Goal: Task Accomplishment & Management: Manage account settings

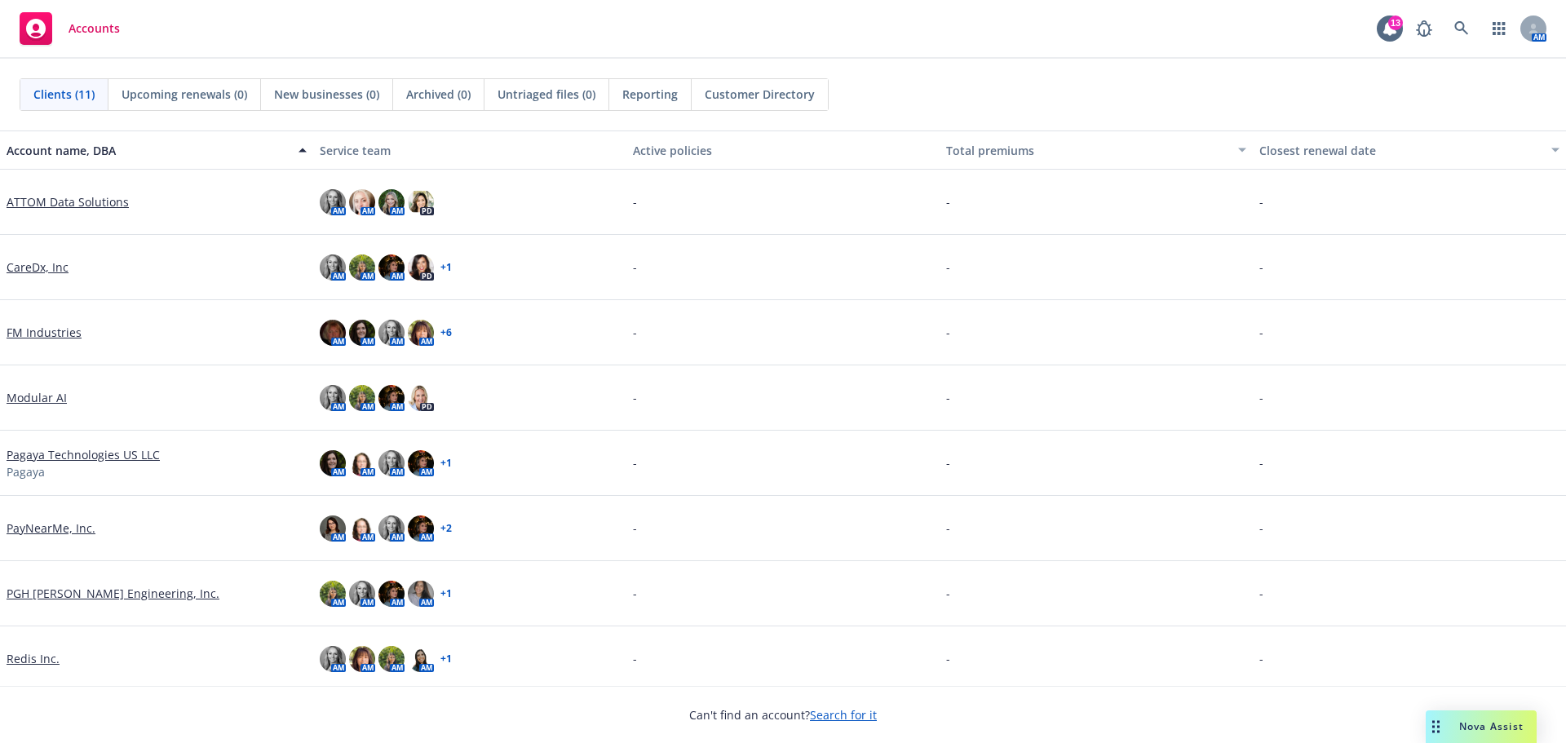
scroll to position [201, 0]
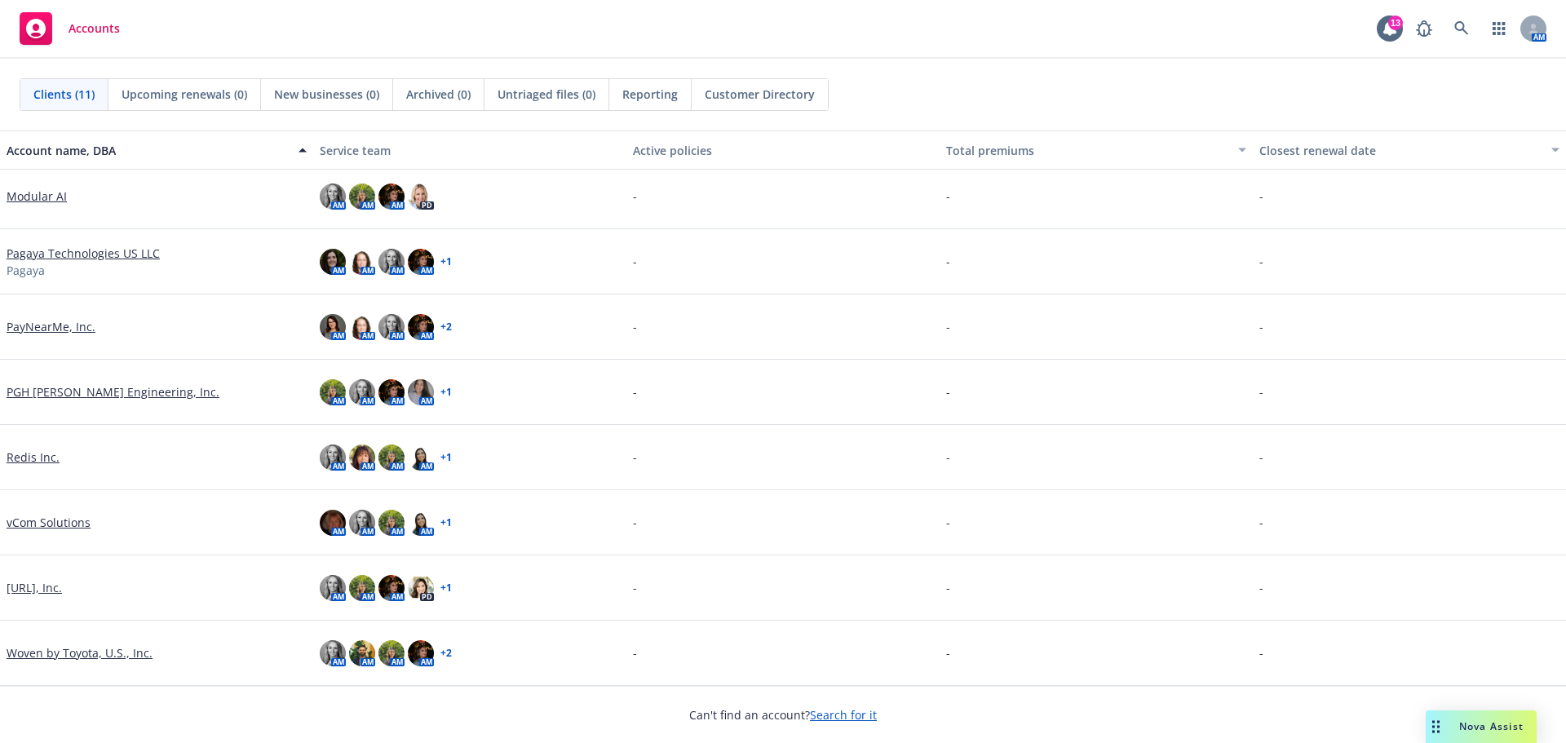
click at [42, 591] on link "[URL], Inc." at bounding box center [34, 587] width 55 height 17
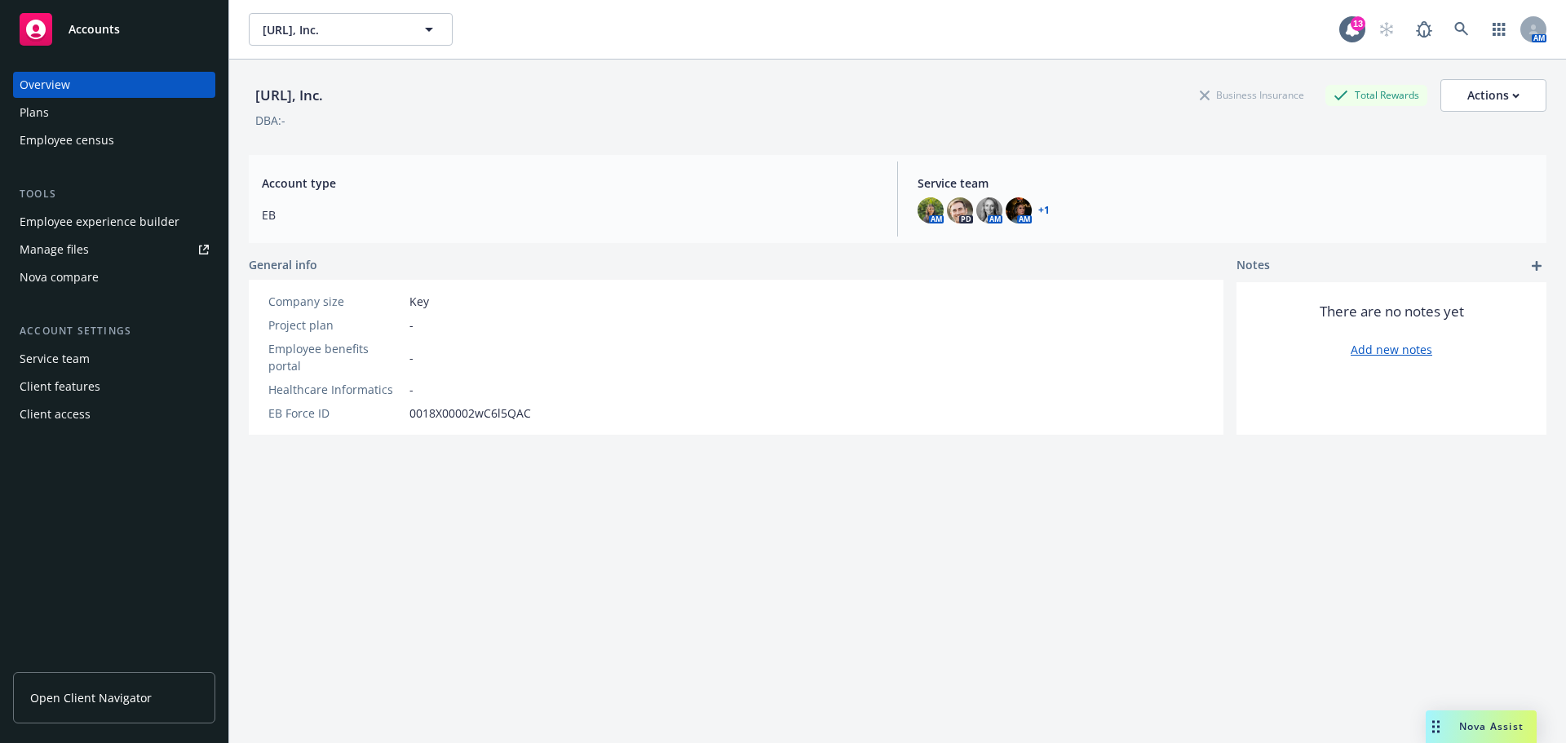
click at [63, 231] on div "Employee experience builder" at bounding box center [100, 222] width 160 height 26
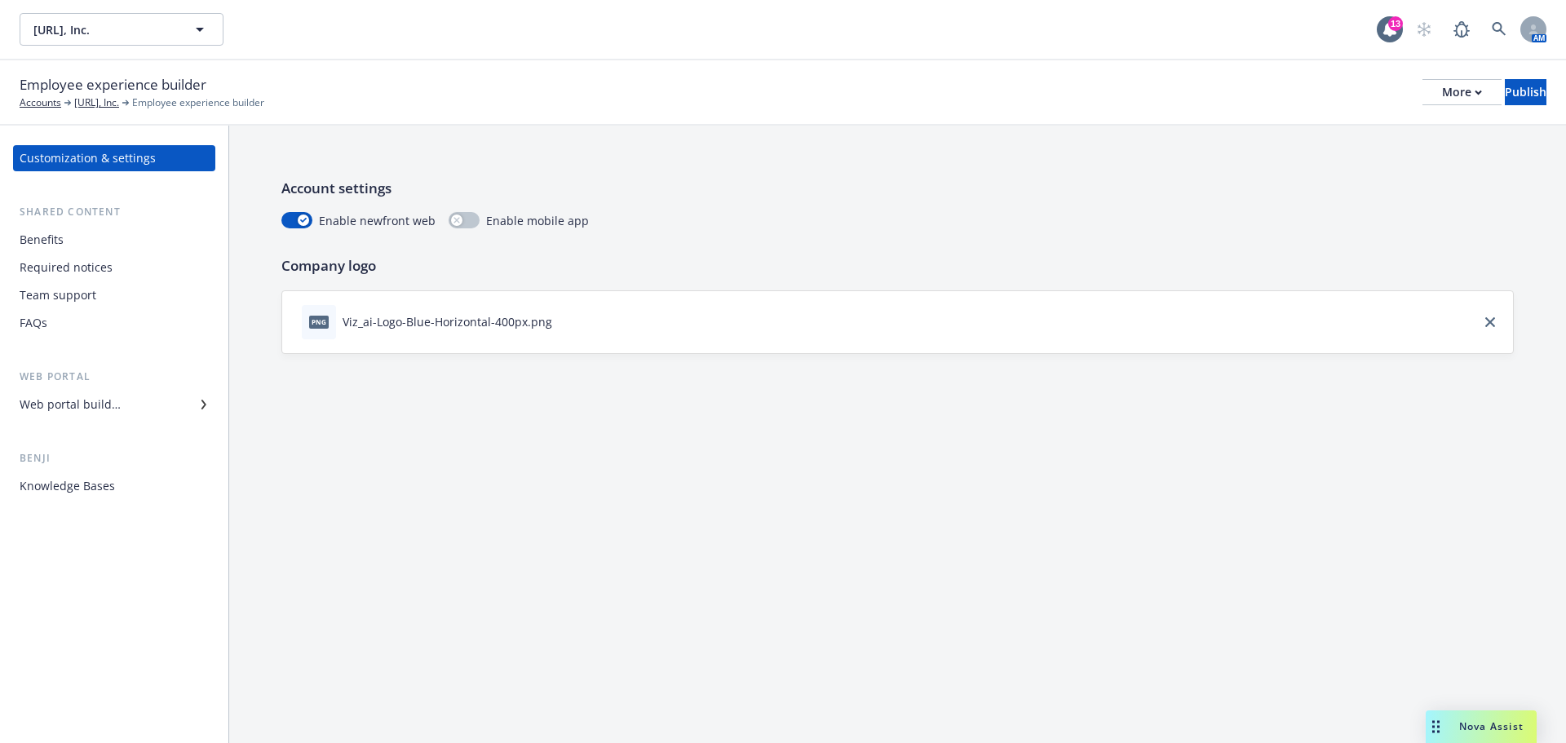
click at [55, 237] on div "Benefits" at bounding box center [42, 240] width 44 height 26
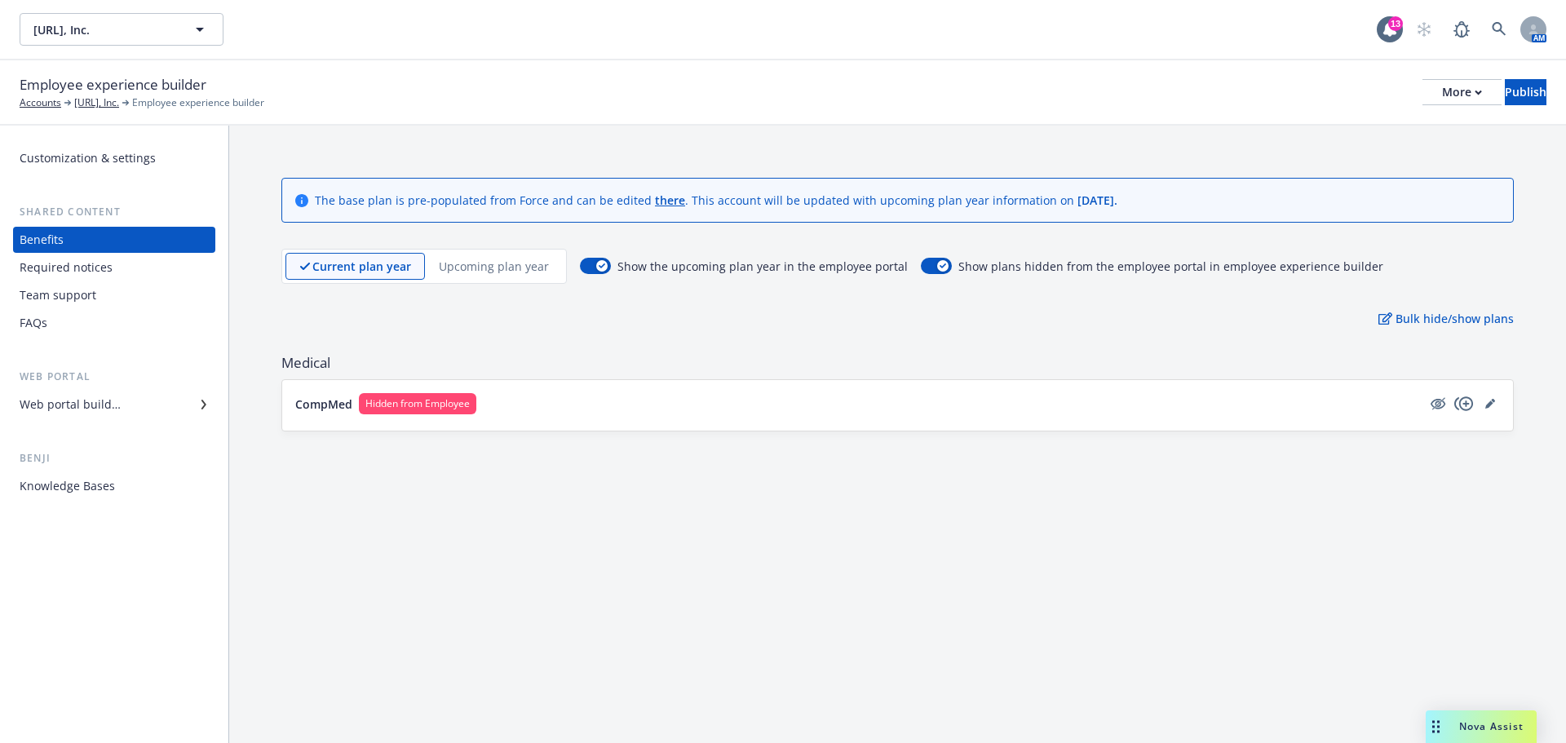
click at [510, 272] on p "Upcoming plan year" at bounding box center [494, 266] width 110 height 17
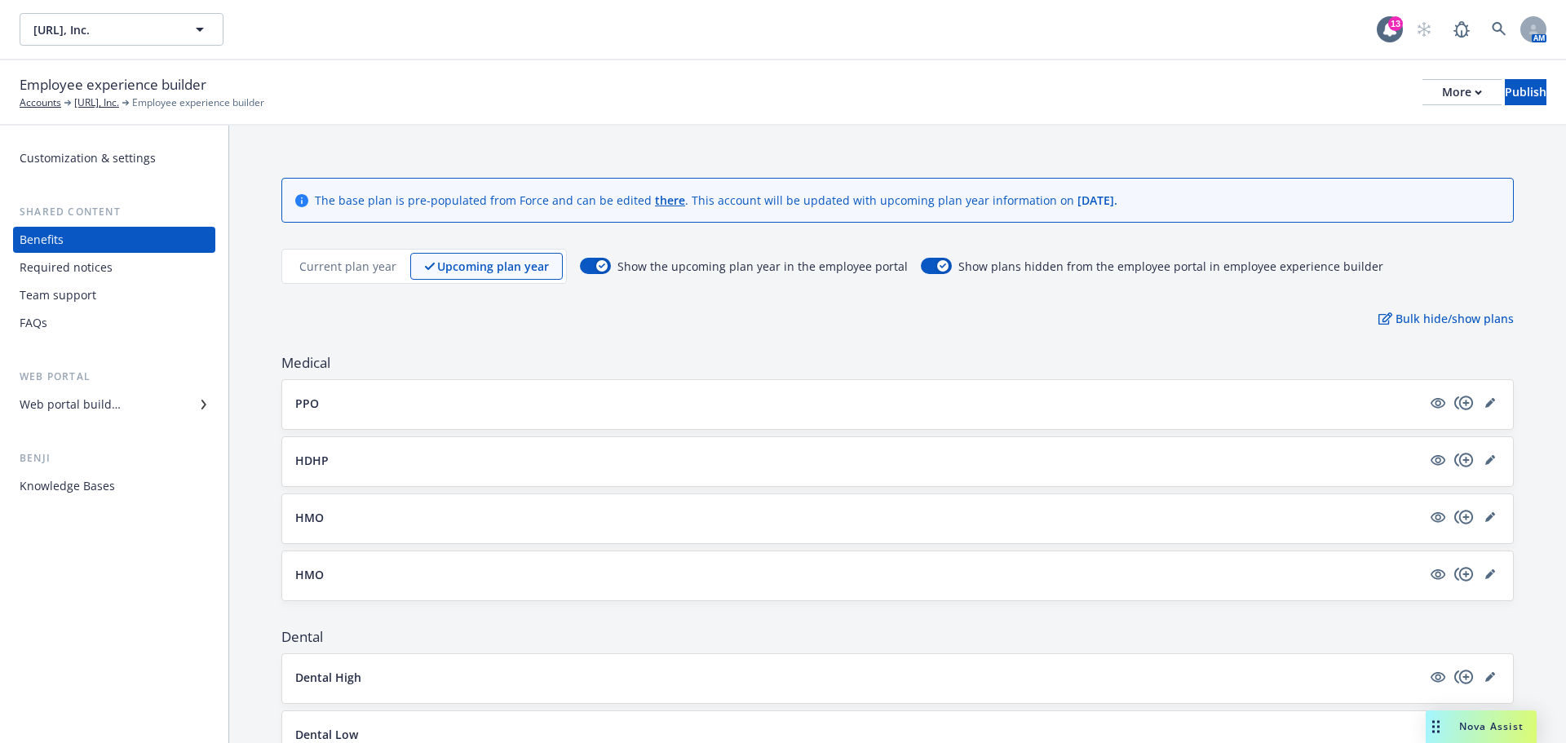
click at [407, 402] on button "PPO" at bounding box center [858, 403] width 1126 height 17
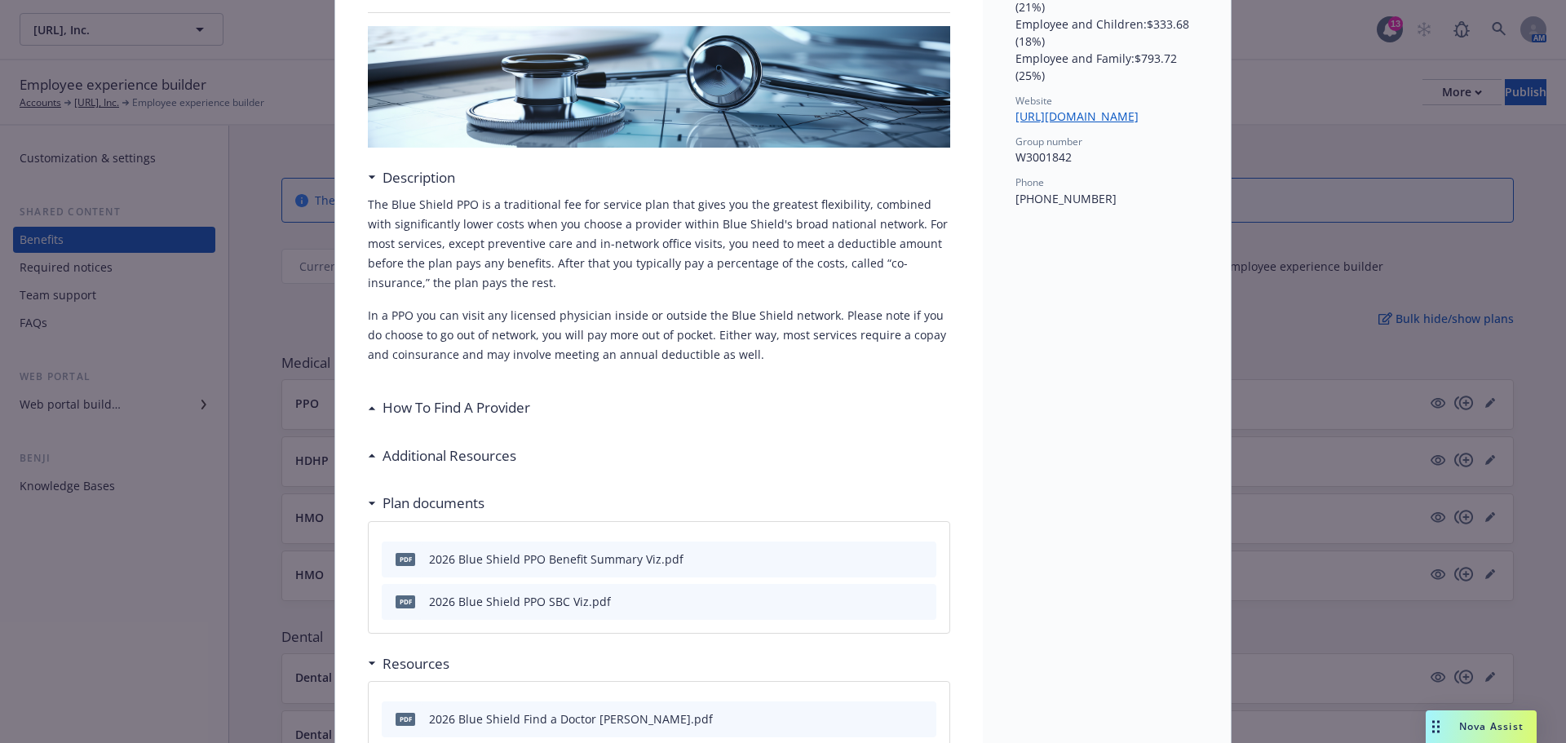
scroll to position [175, 0]
click at [392, 415] on h3 "How To Find A Provider" at bounding box center [456, 408] width 148 height 21
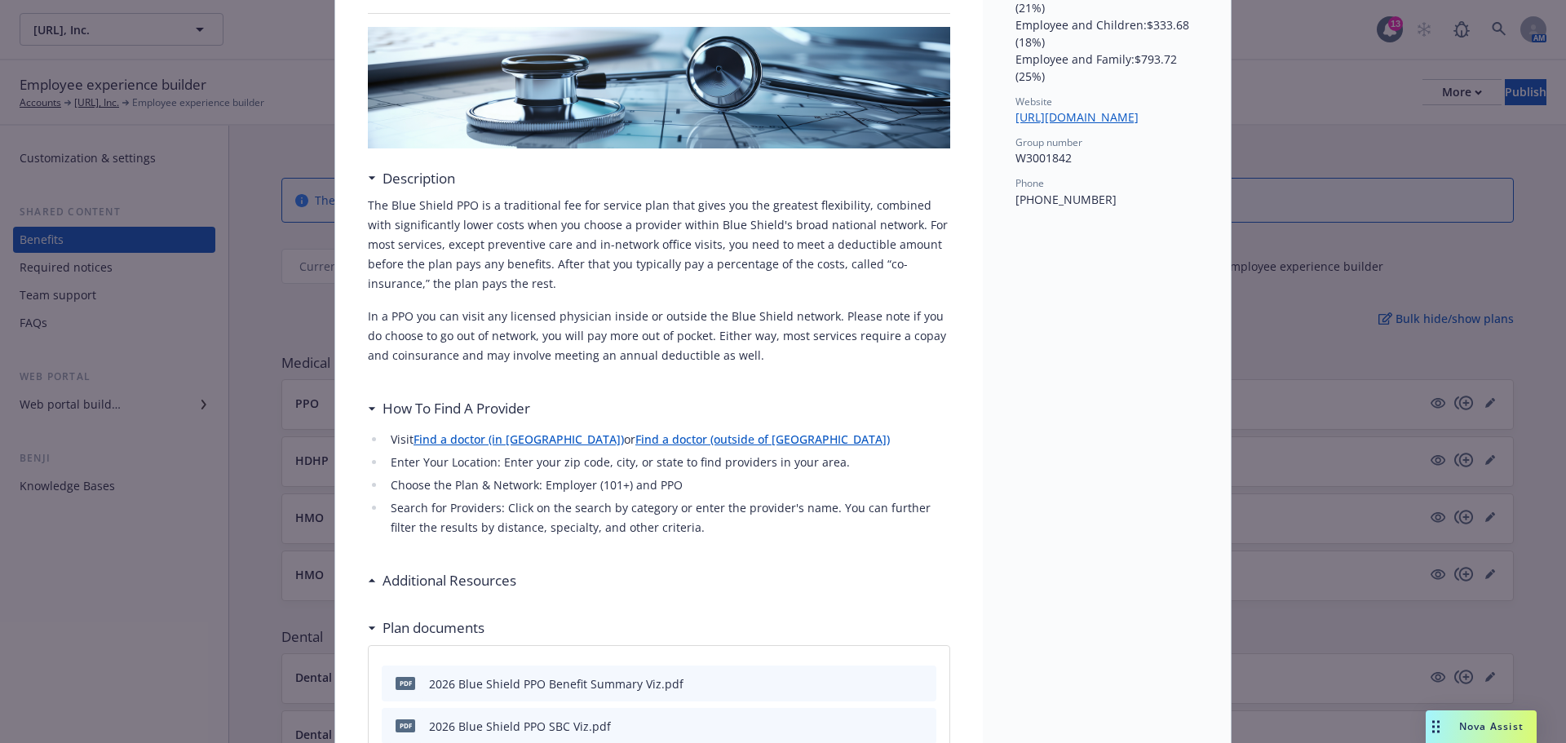
click at [392, 415] on h3 "How To Find A Provider" at bounding box center [456, 408] width 148 height 21
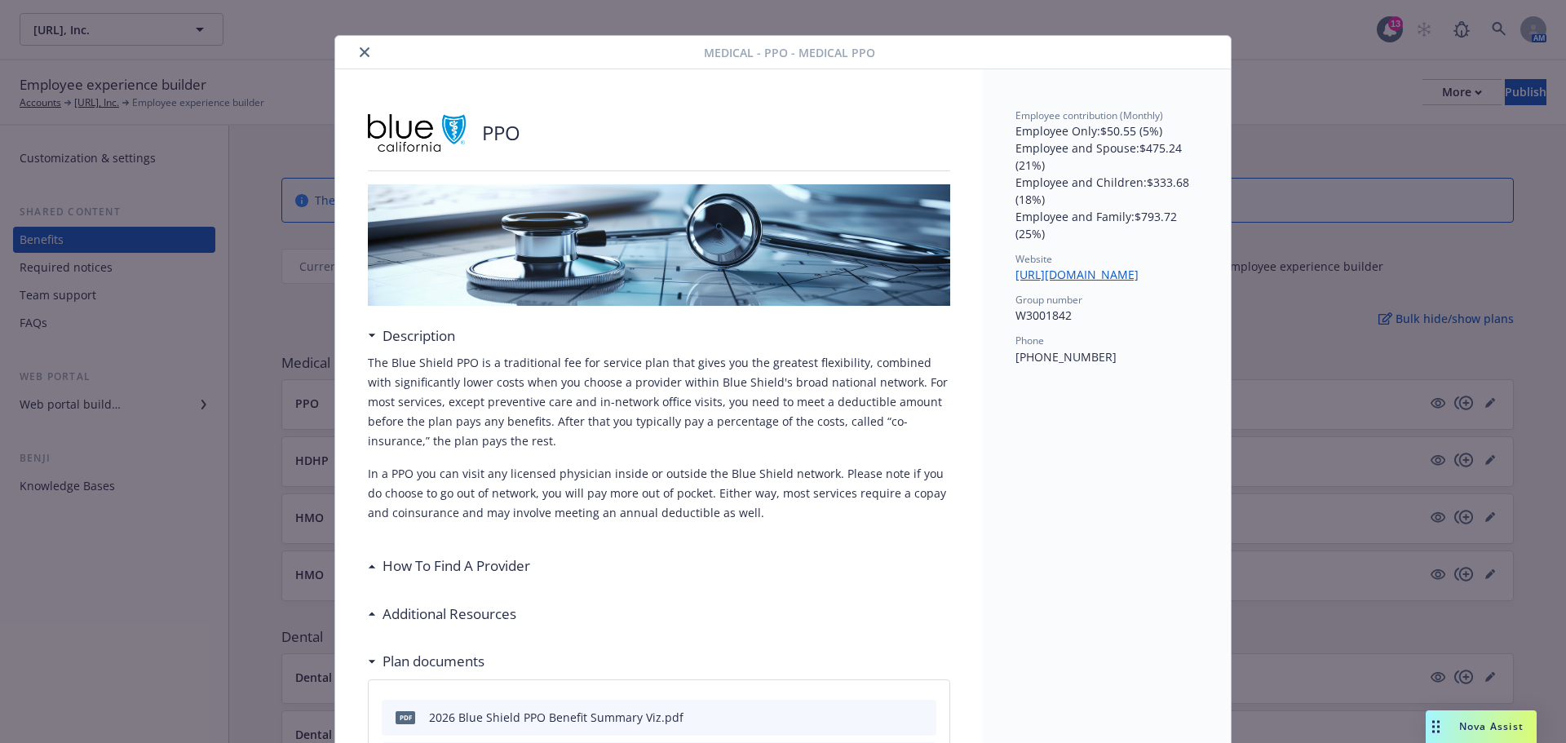
scroll to position [0, 0]
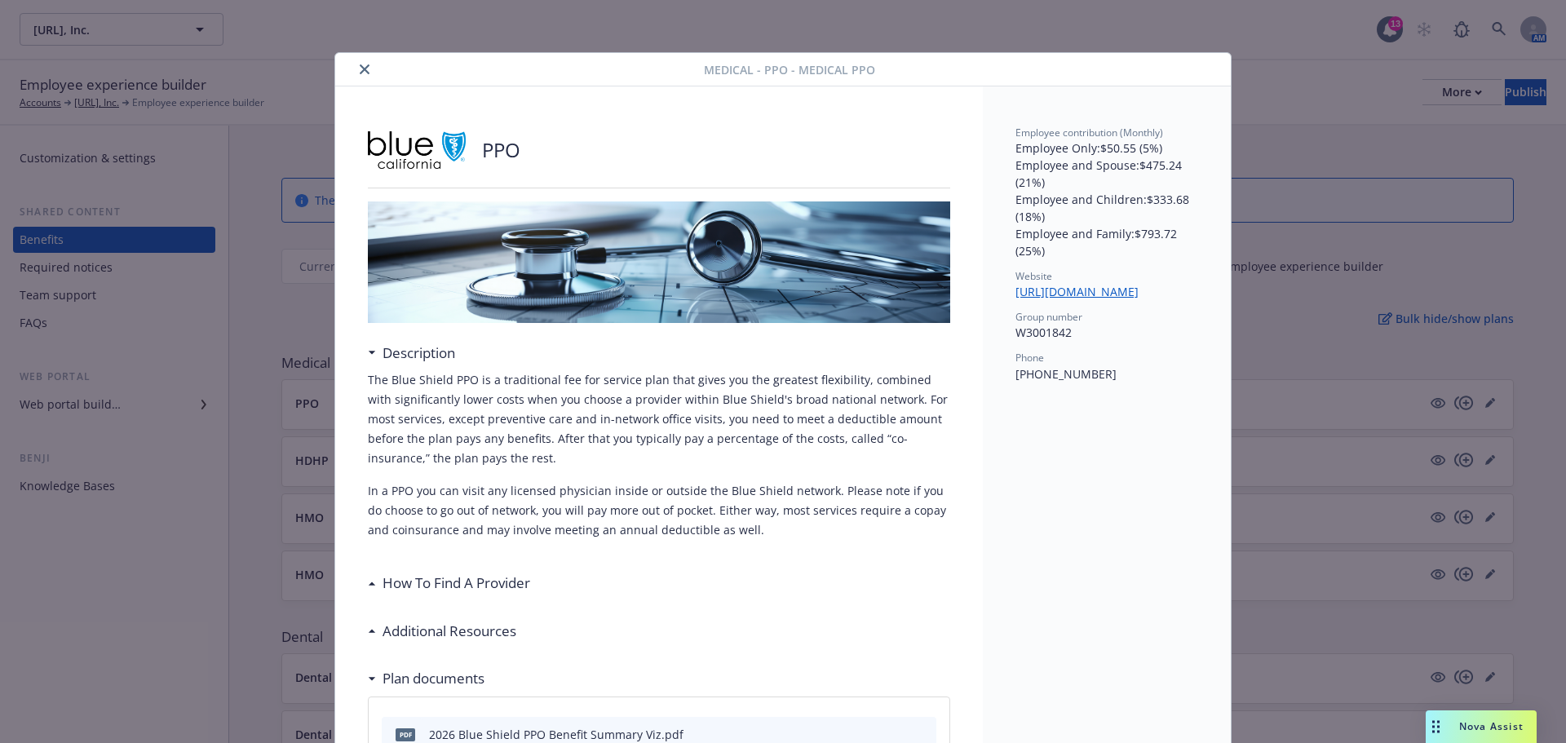
click at [360, 70] on icon "close" at bounding box center [365, 69] width 10 height 10
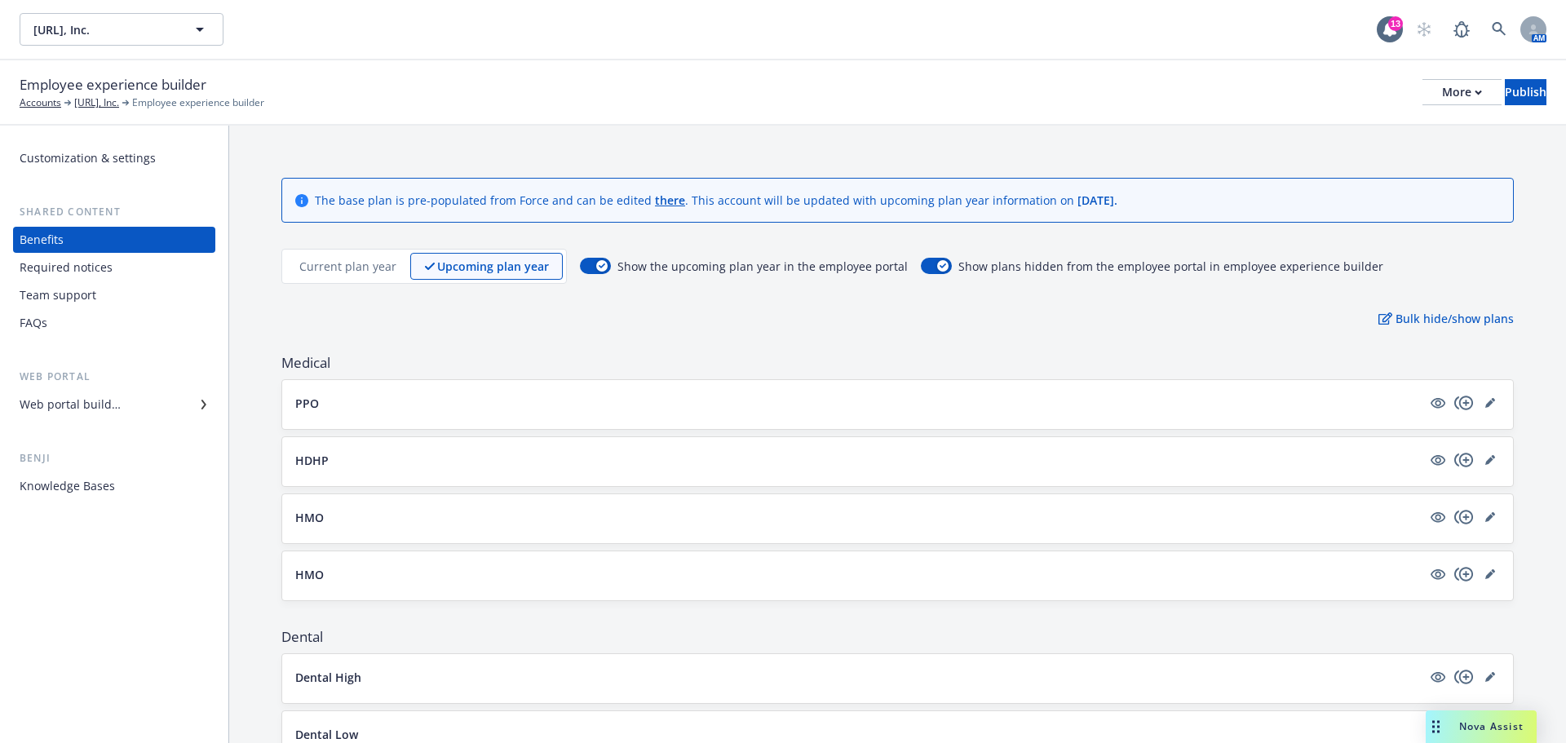
click at [130, 405] on div "Web portal builder" at bounding box center [114, 404] width 189 height 26
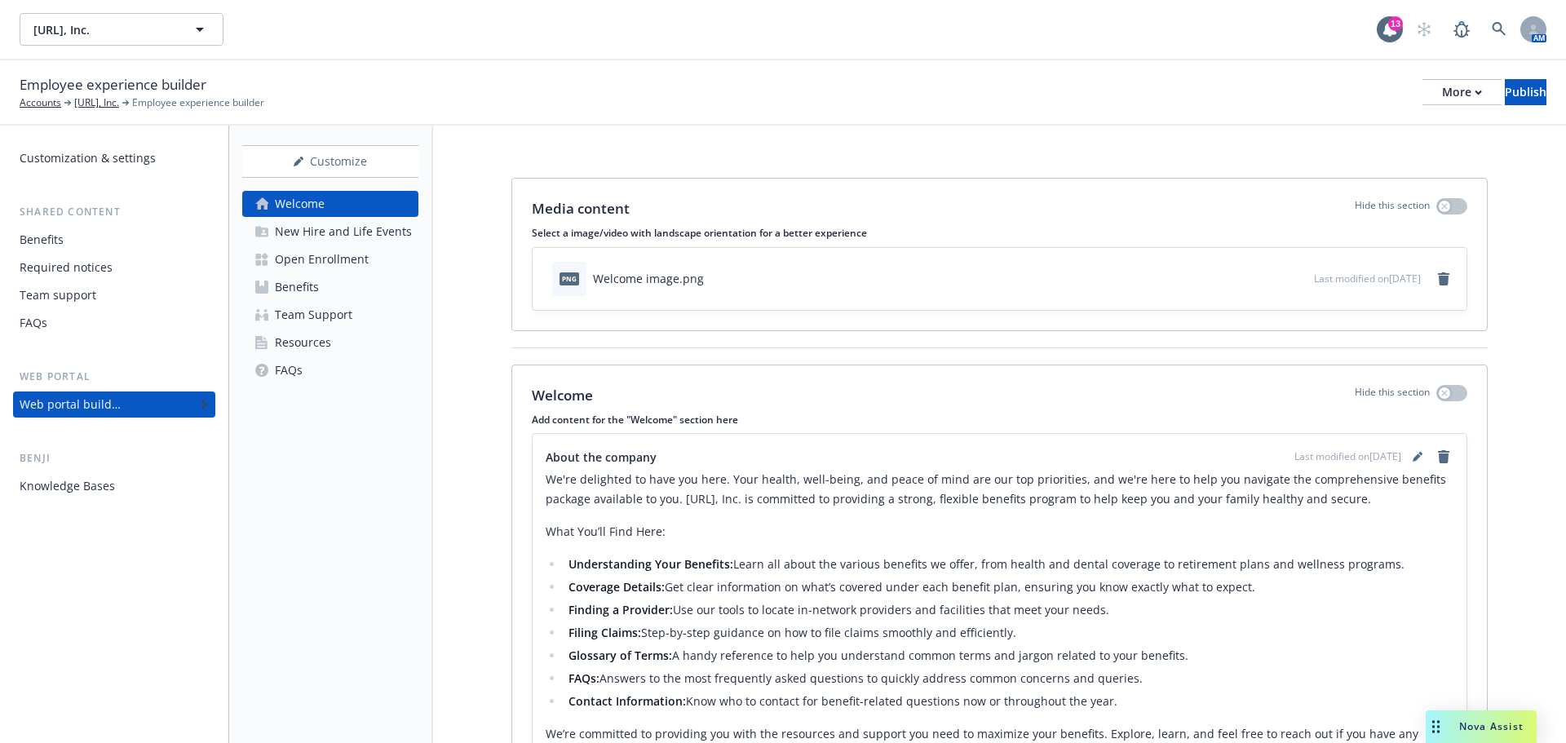
click at [298, 250] on div "Open Enrollment" at bounding box center [322, 259] width 94 height 26
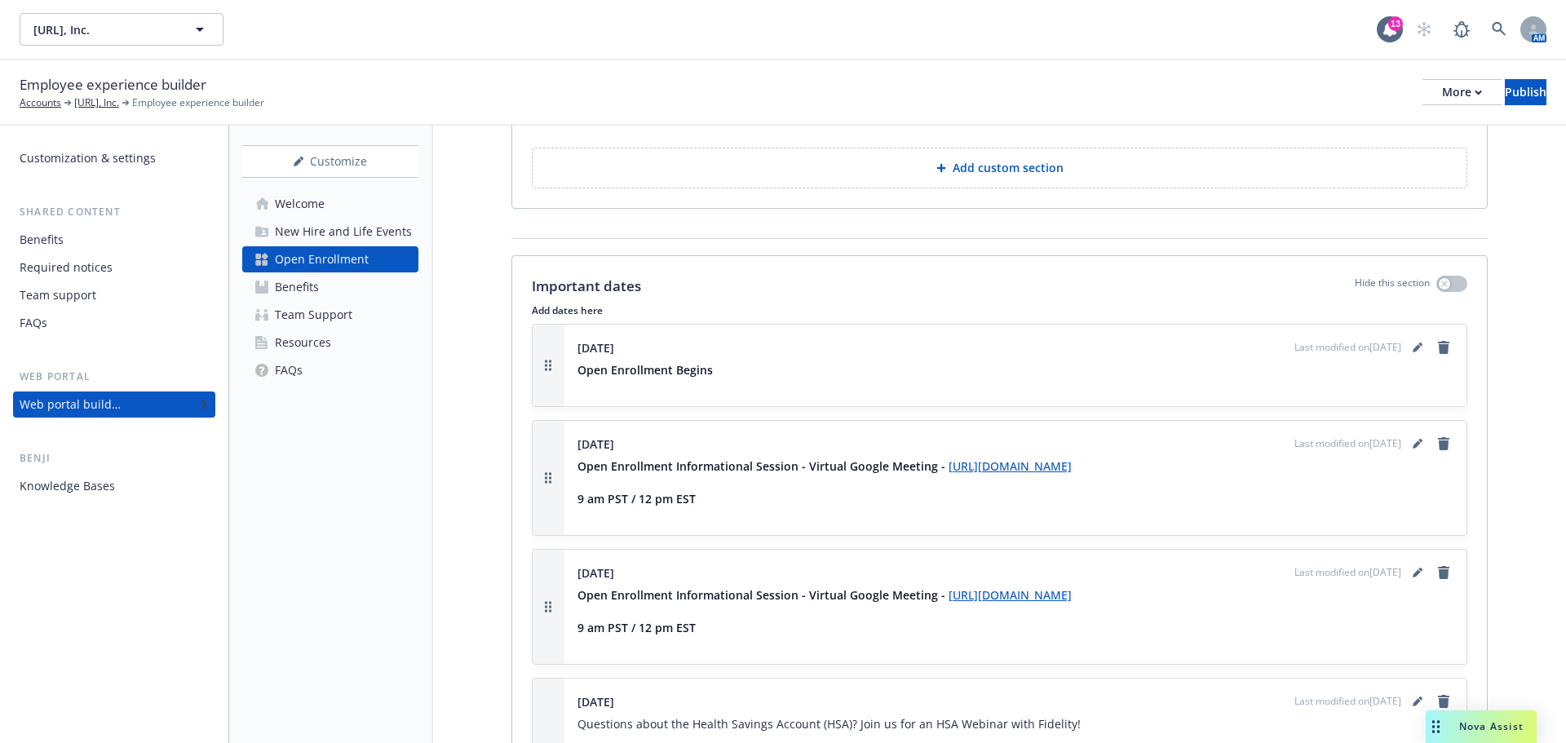
scroll to position [1876, 0]
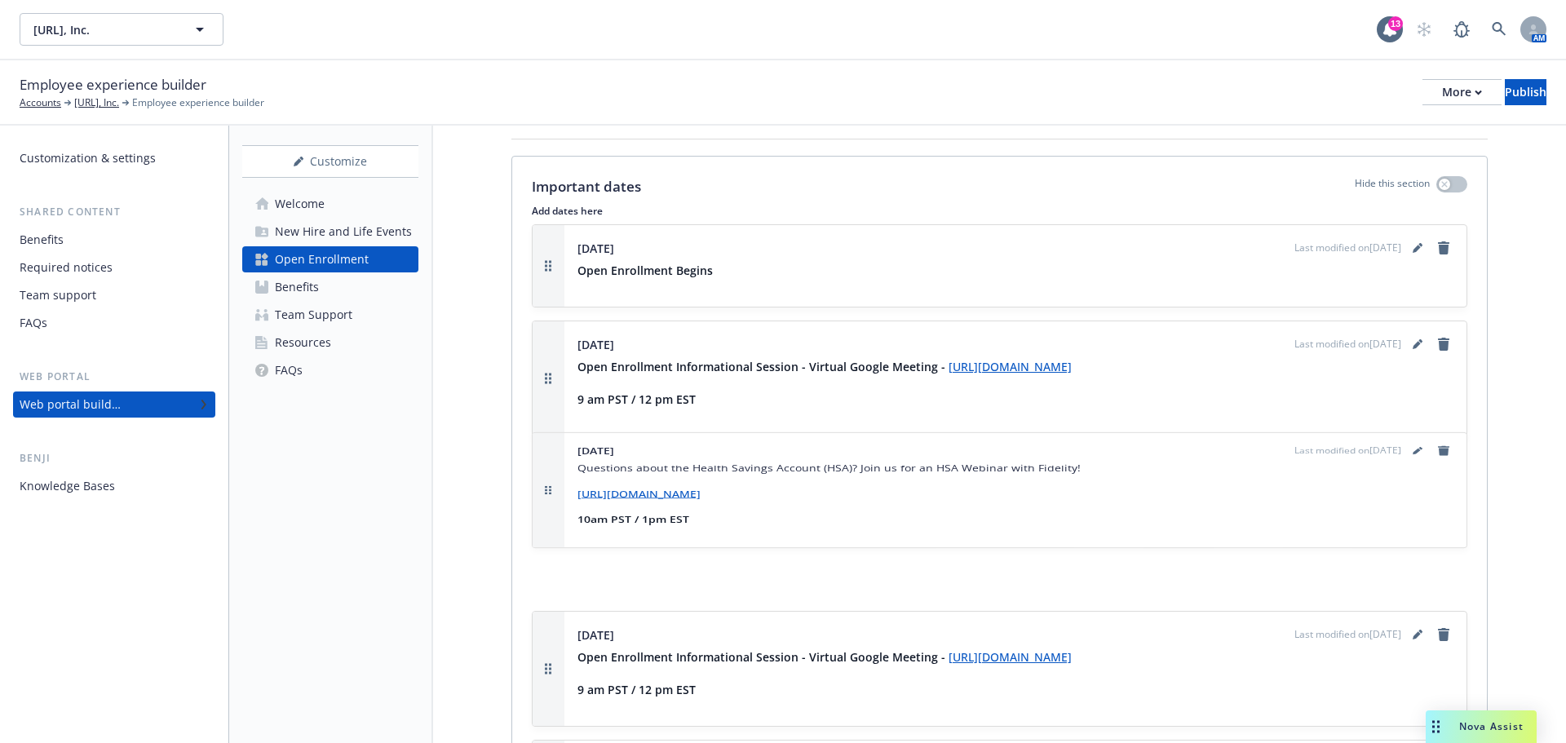
drag, startPoint x: 550, startPoint y: 636, endPoint x: 546, endPoint y: 474, distance: 162.3
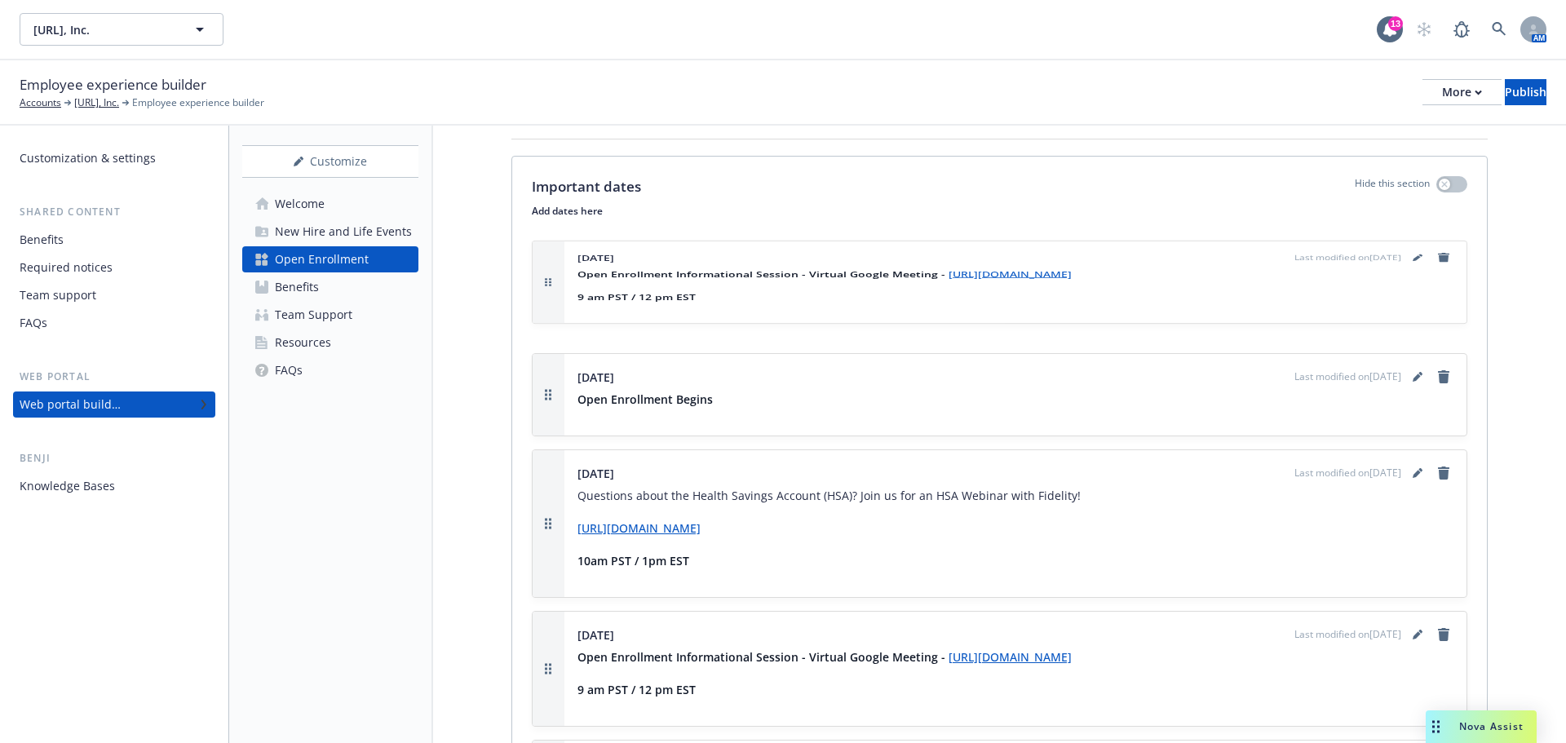
scroll to position [1843, 0]
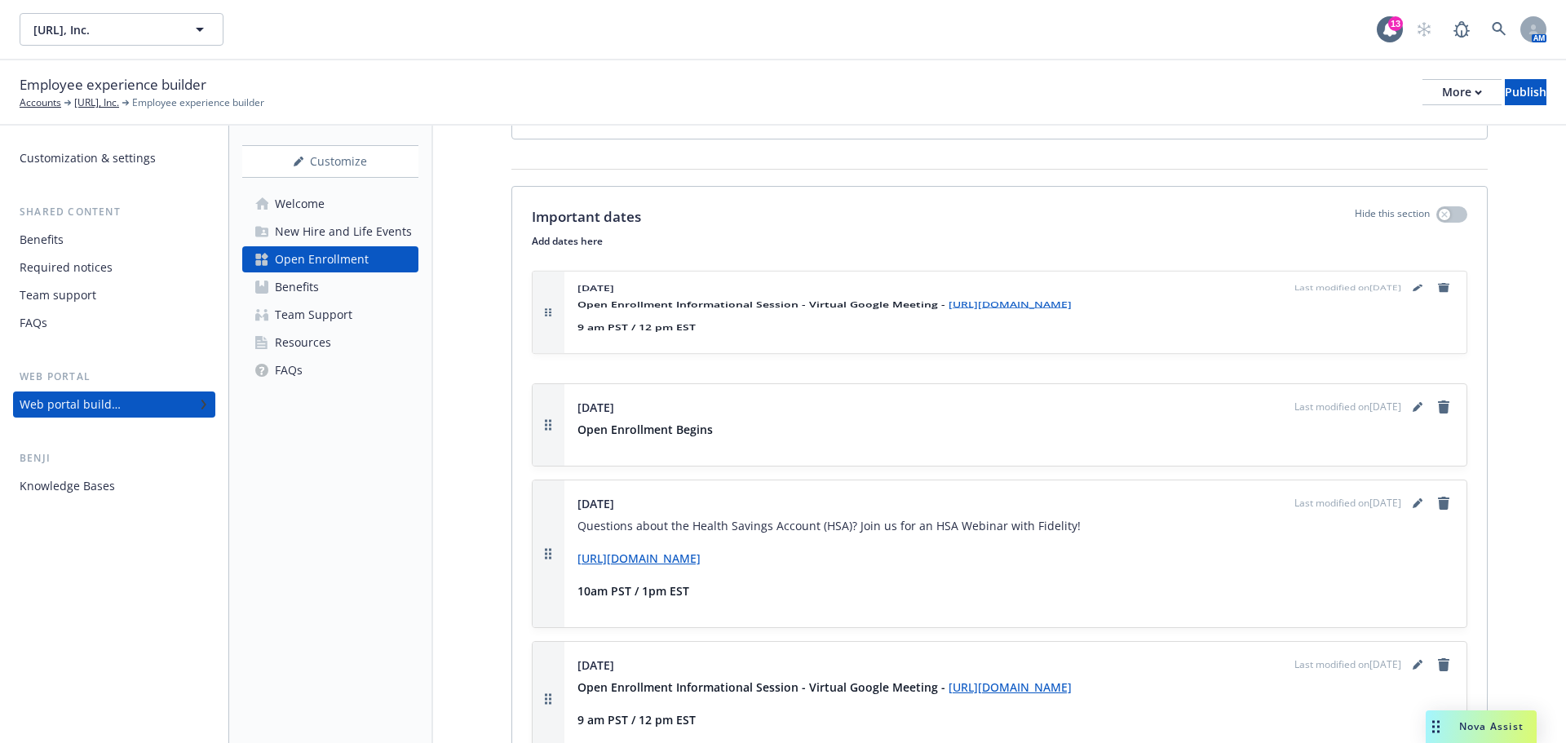
drag, startPoint x: 548, startPoint y: 366, endPoint x: 550, endPoint y: 242, distance: 124.0
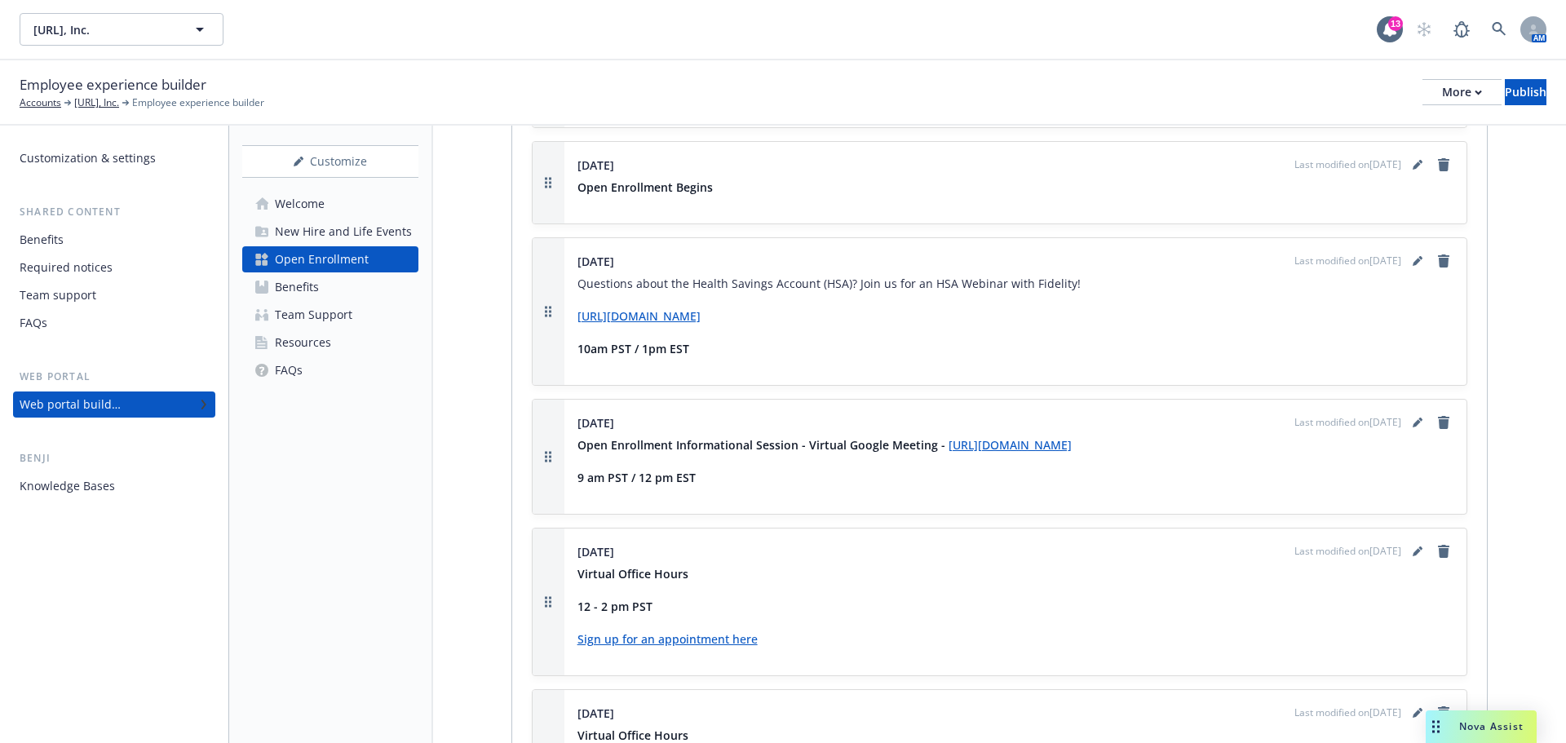
scroll to position [2006, 0]
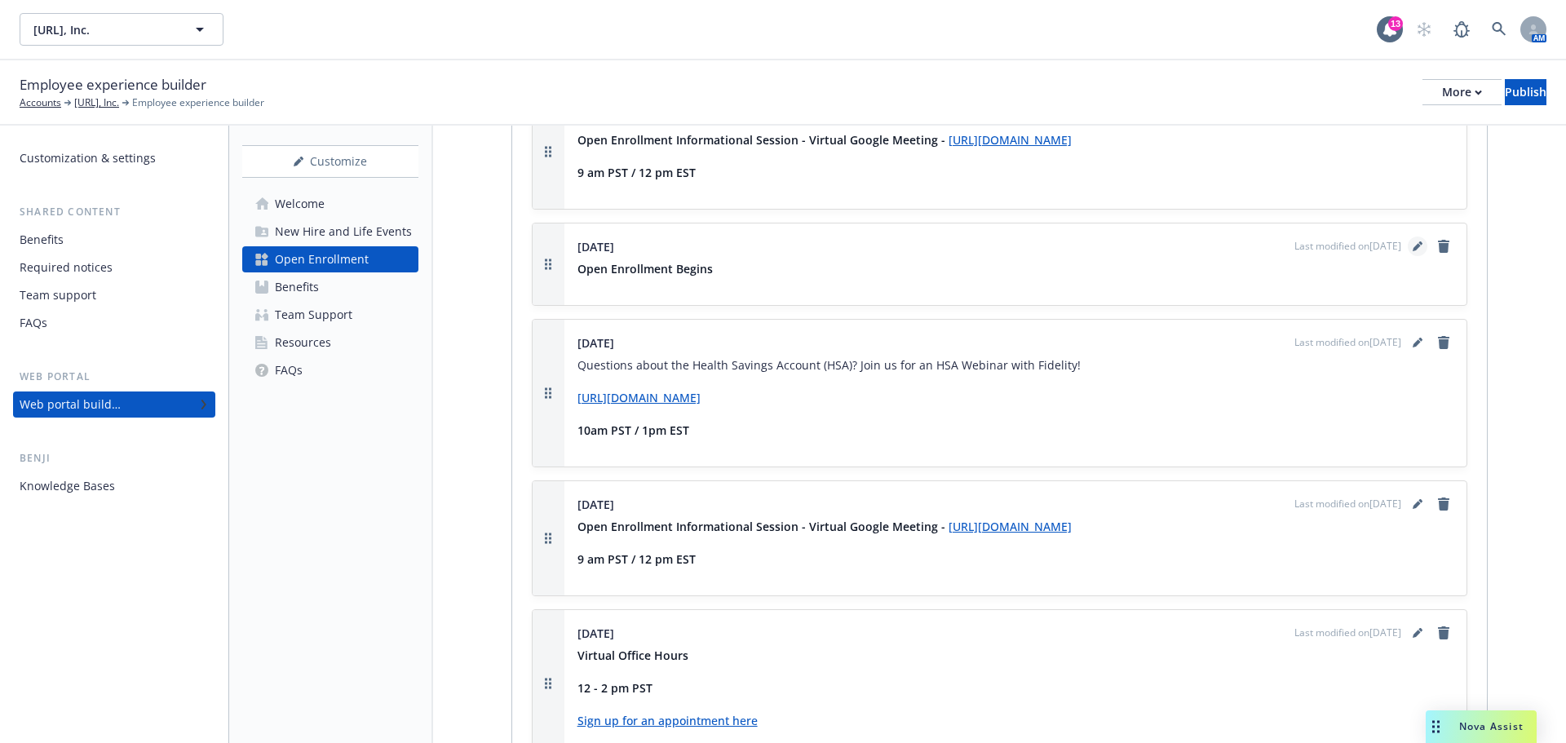
click at [1412, 241] on icon "editPencil" at bounding box center [1417, 246] width 10 height 10
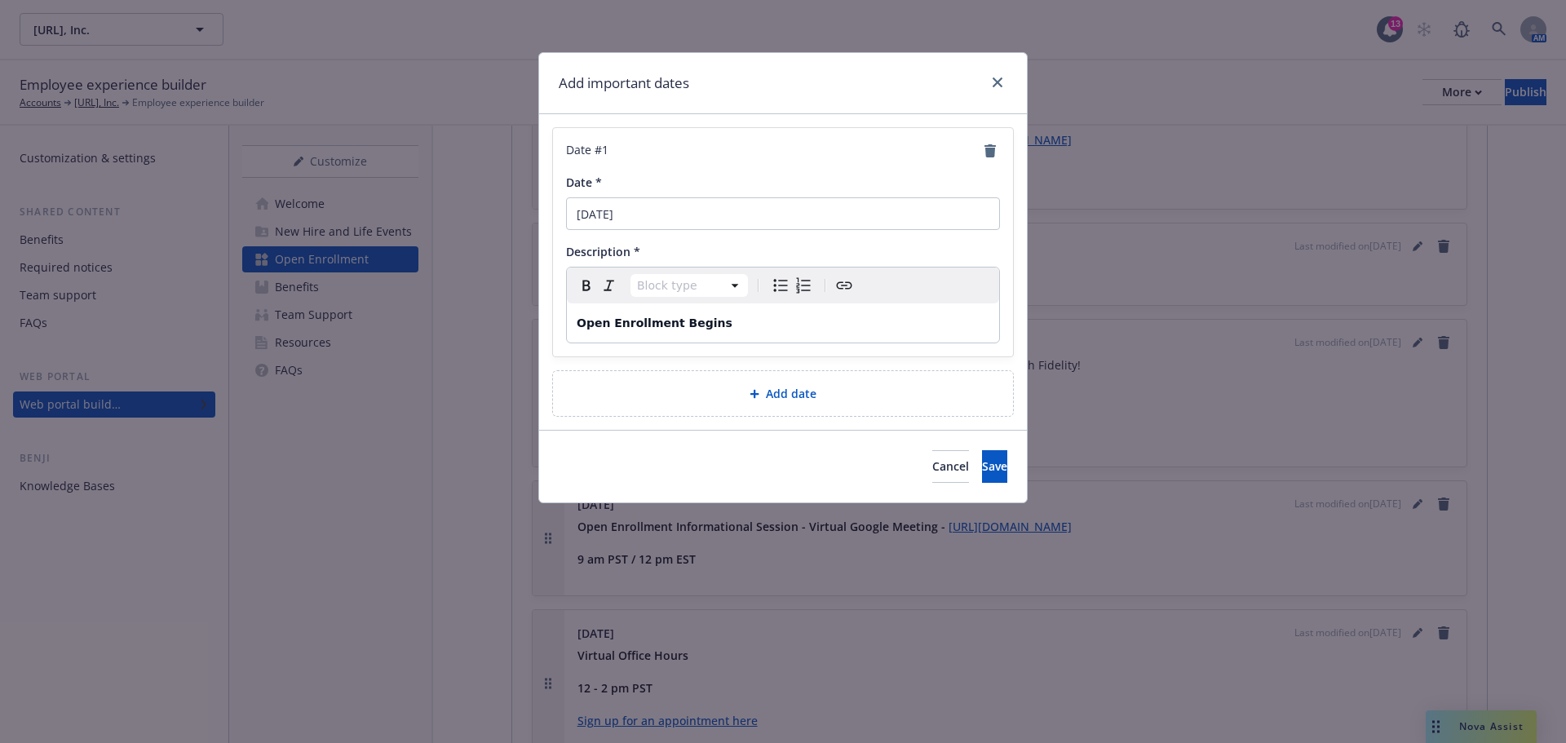
click at [758, 320] on p "Open Enrollment Begins" at bounding box center [783, 323] width 413 height 20
click at [992, 455] on button "Save" at bounding box center [994, 466] width 25 height 33
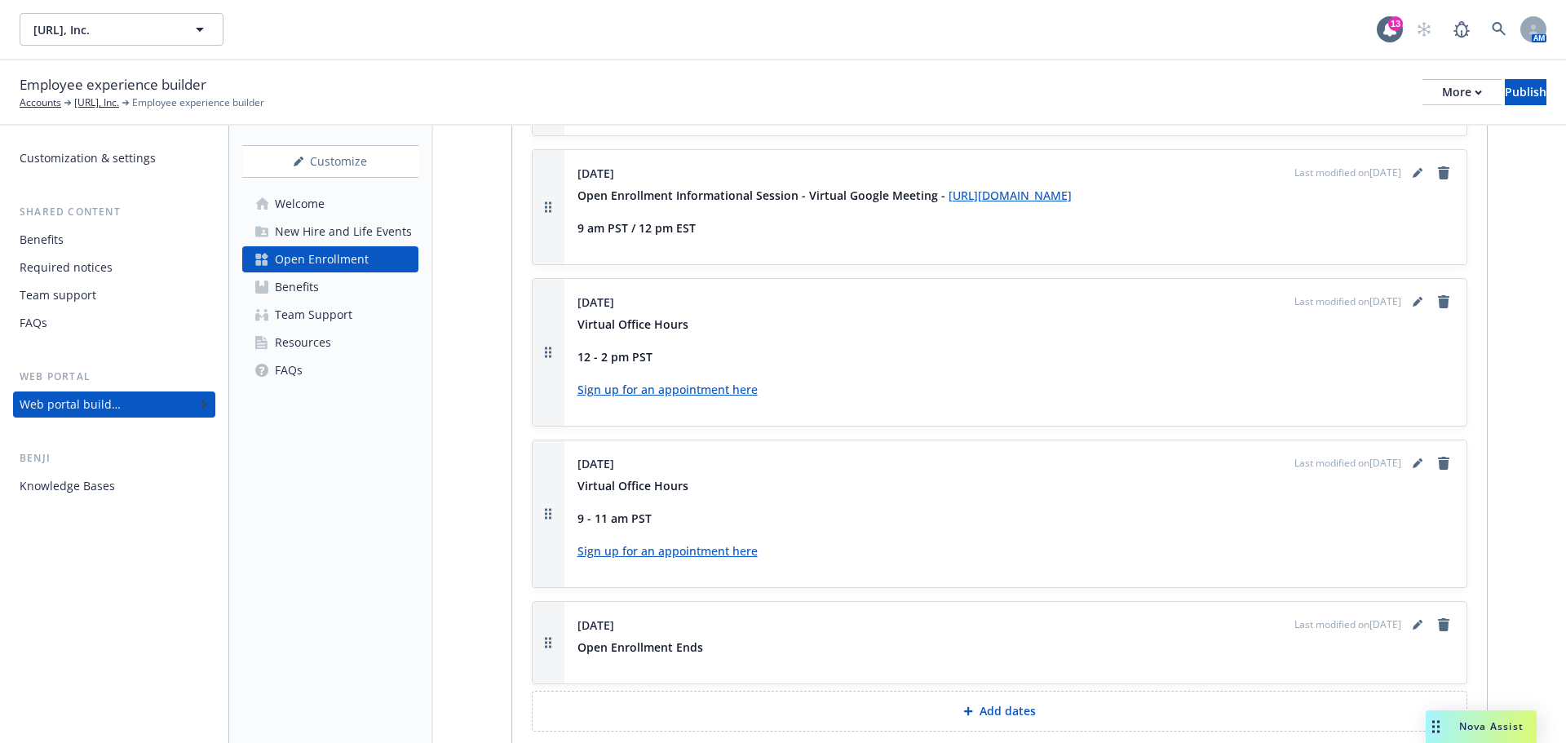
scroll to position [2495, 0]
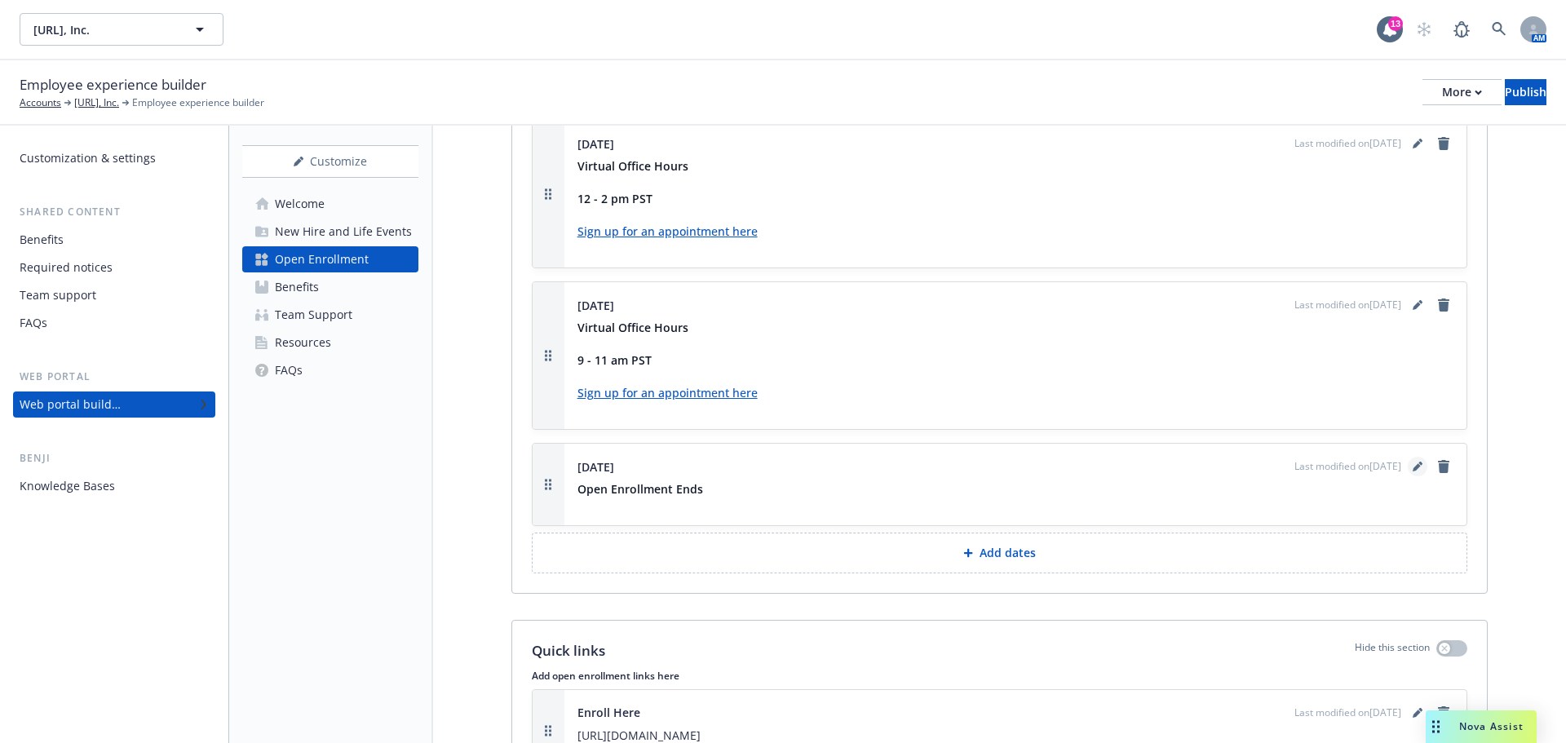
click at [1418, 462] on icon "editPencil" at bounding box center [1420, 464] width 4 height 4
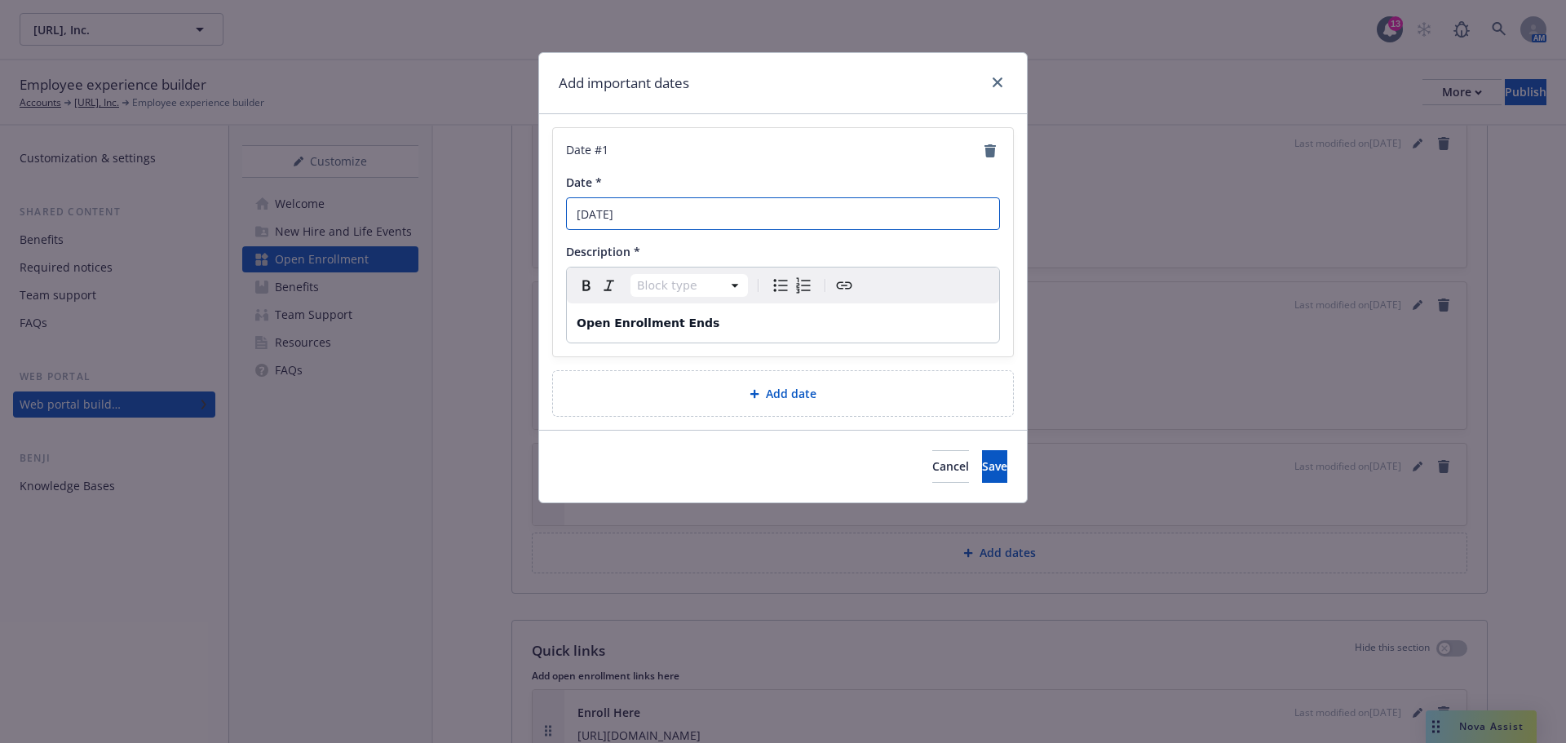
click at [645, 216] on input "[DATE]" at bounding box center [783, 213] width 434 height 33
click at [647, 216] on input "[DATE]" at bounding box center [783, 213] width 434 height 33
type input "November 19th"
click at [982, 461] on span "Save" at bounding box center [994, 465] width 25 height 15
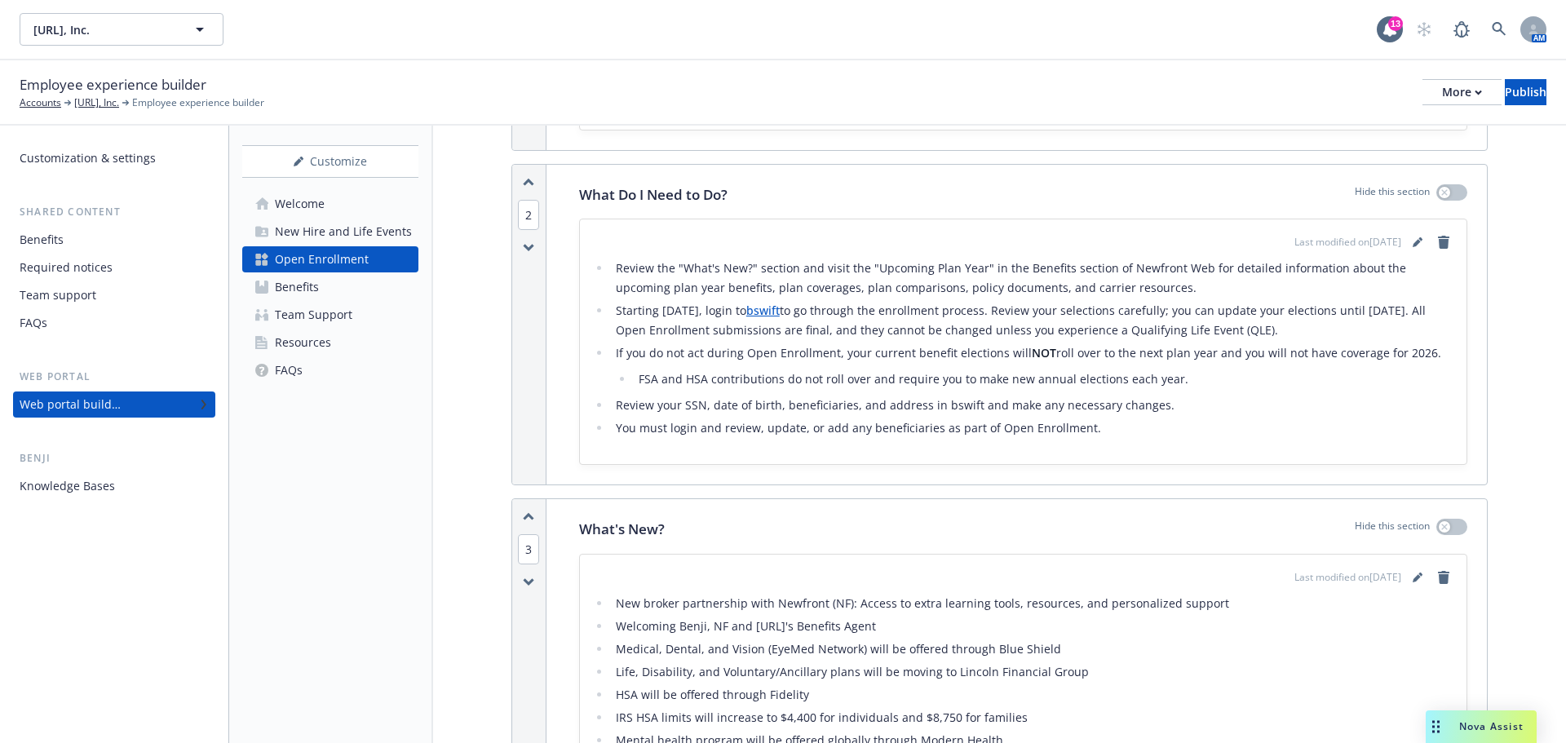
scroll to position [0, 0]
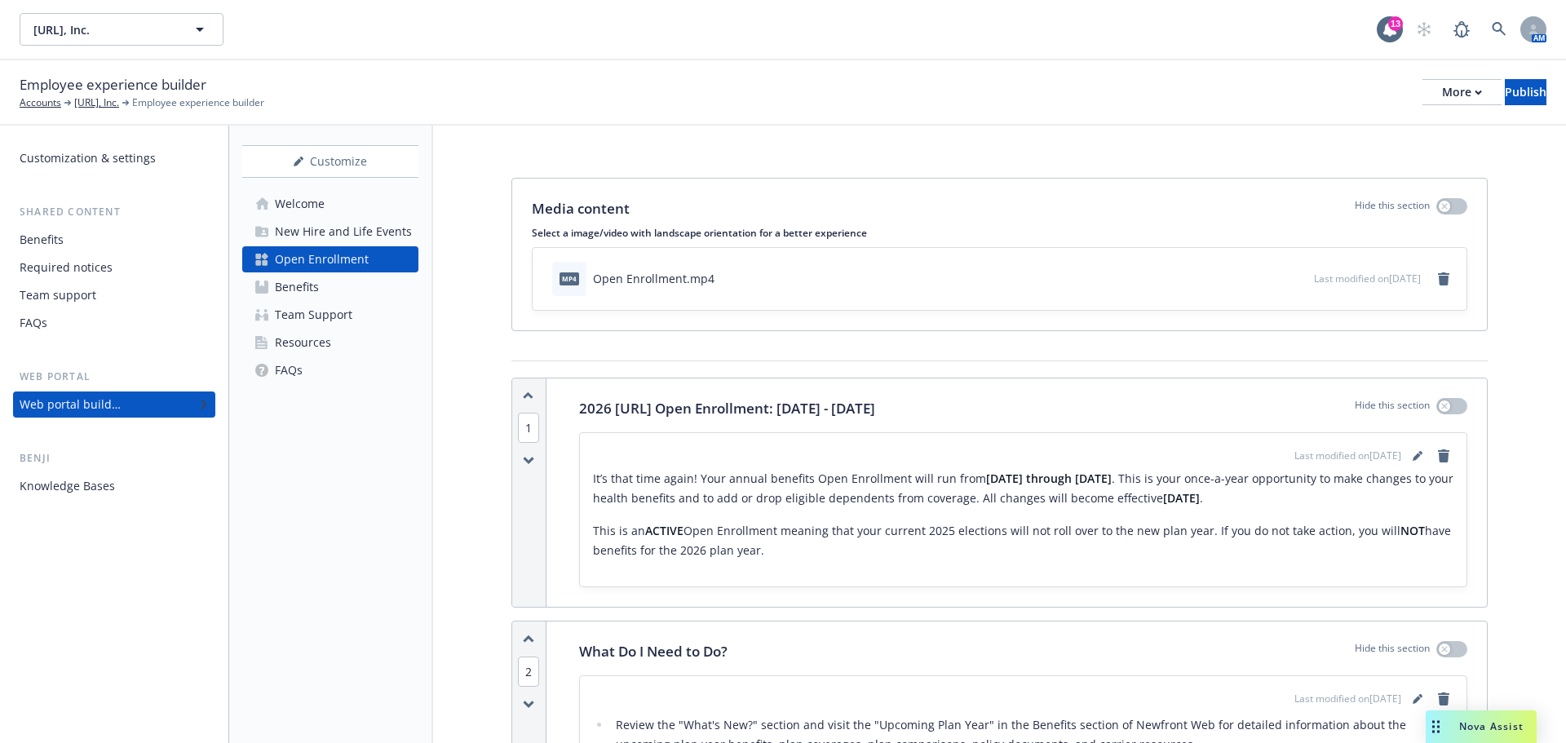
click at [84, 245] on div "Benefits" at bounding box center [114, 240] width 189 height 26
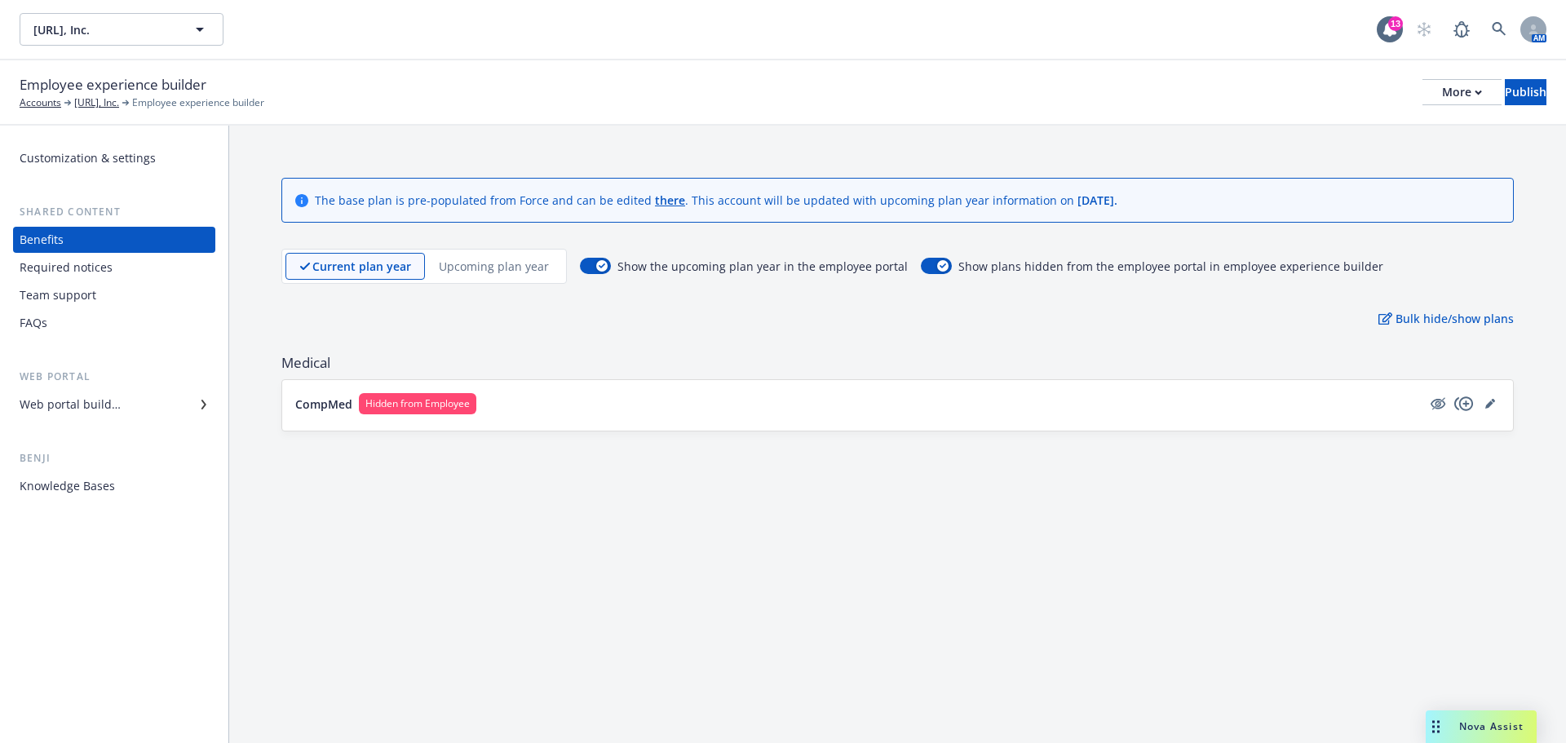
click at [116, 408] on div "Web portal builder" at bounding box center [70, 404] width 101 height 26
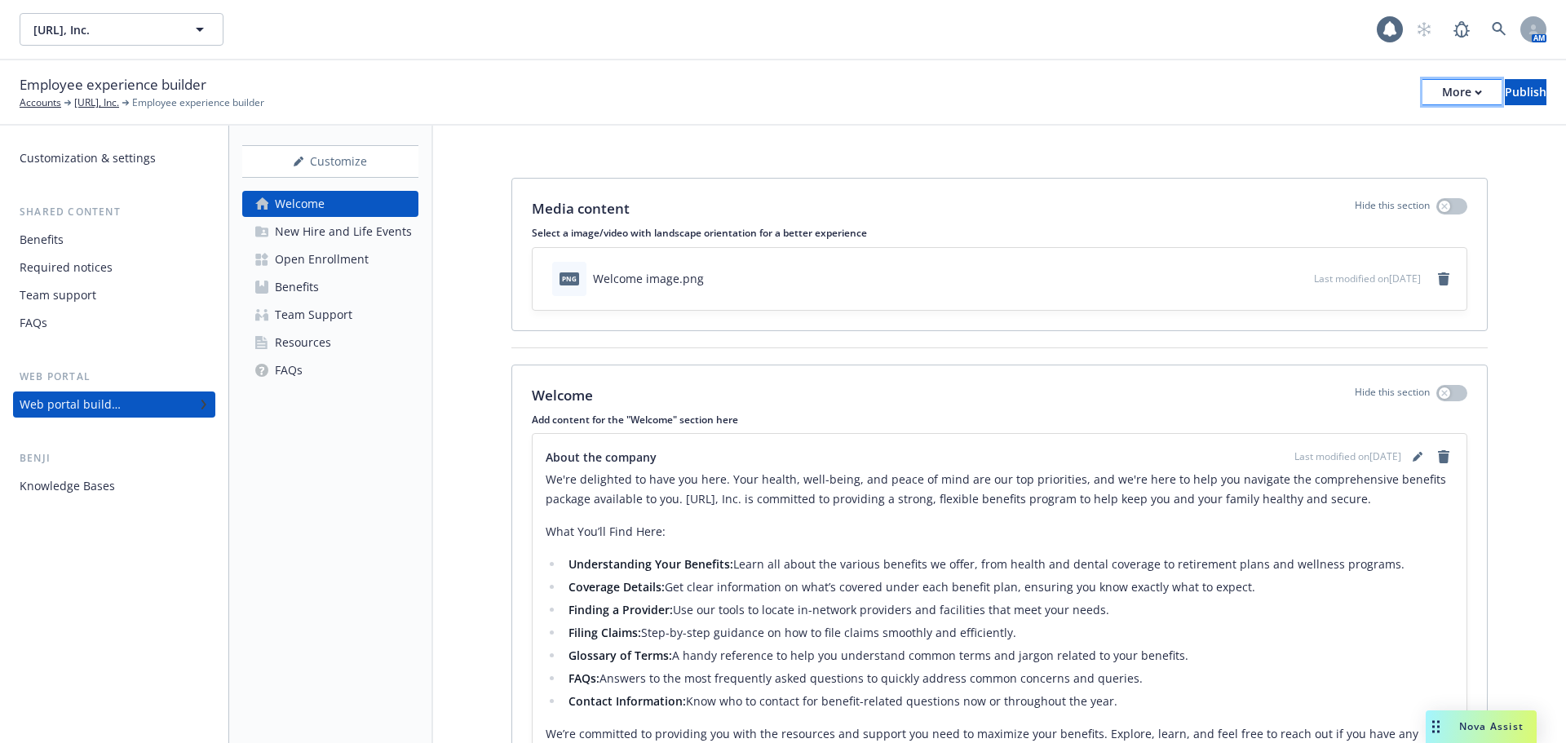
click at [1442, 89] on div "More" at bounding box center [1462, 92] width 40 height 24
click at [1323, 157] on link "Copy portal link" at bounding box center [1326, 161] width 241 height 33
click at [1103, 60] on div "Employee experience builder Accounts Viz.ai, Inc. Employee experience builder M…" at bounding box center [783, 92] width 1566 height 65
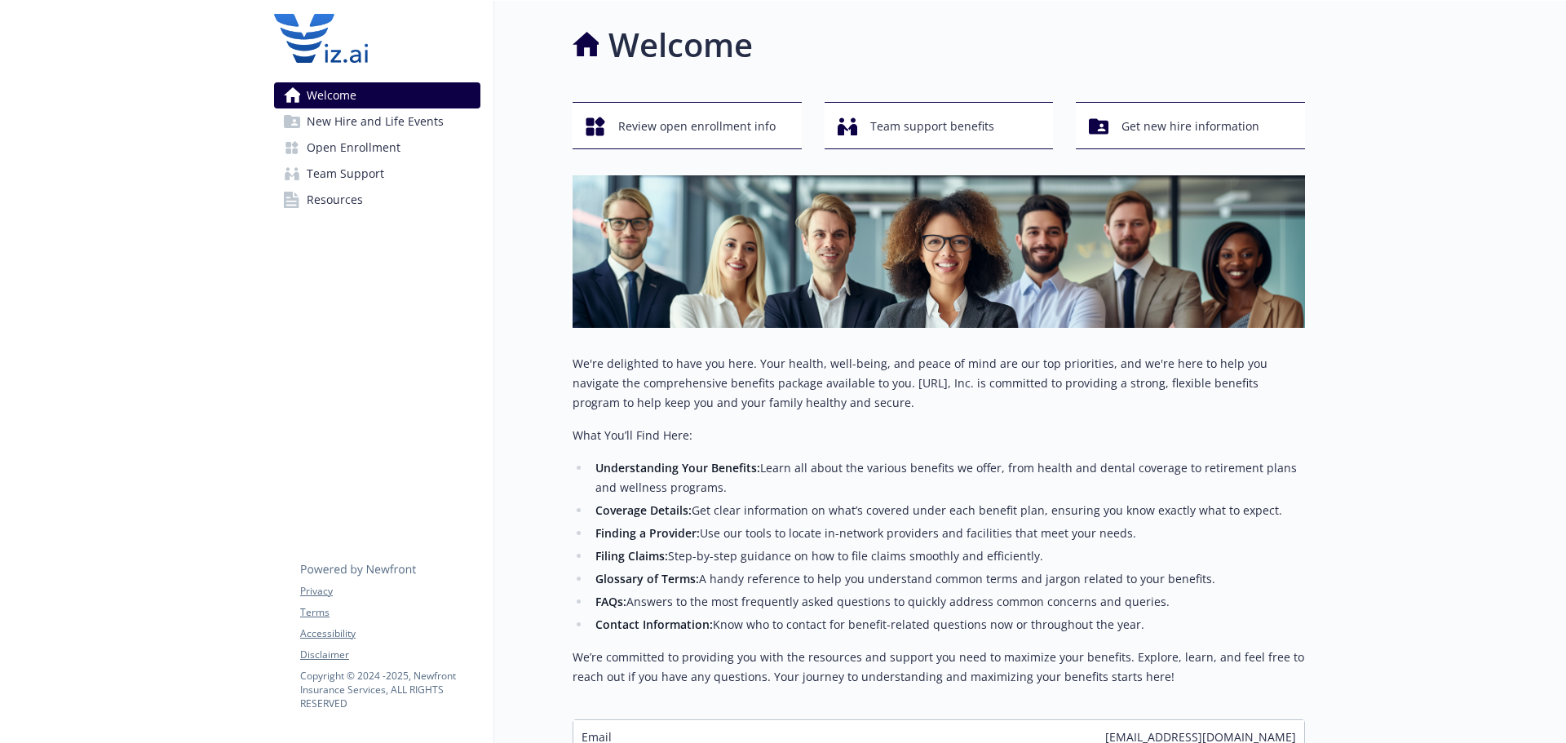
click at [507, 298] on div "Welcome Review open enrollment info Team support benefits Get new hire informat…" at bounding box center [899, 404] width 811 height 806
click at [561, 321] on div "Welcome Review open enrollment info Team support benefits Get new hire informat…" at bounding box center [899, 404] width 811 height 806
click at [548, 316] on div "Welcome Review open enrollment info Team support benefits Get new hire informat…" at bounding box center [899, 404] width 811 height 806
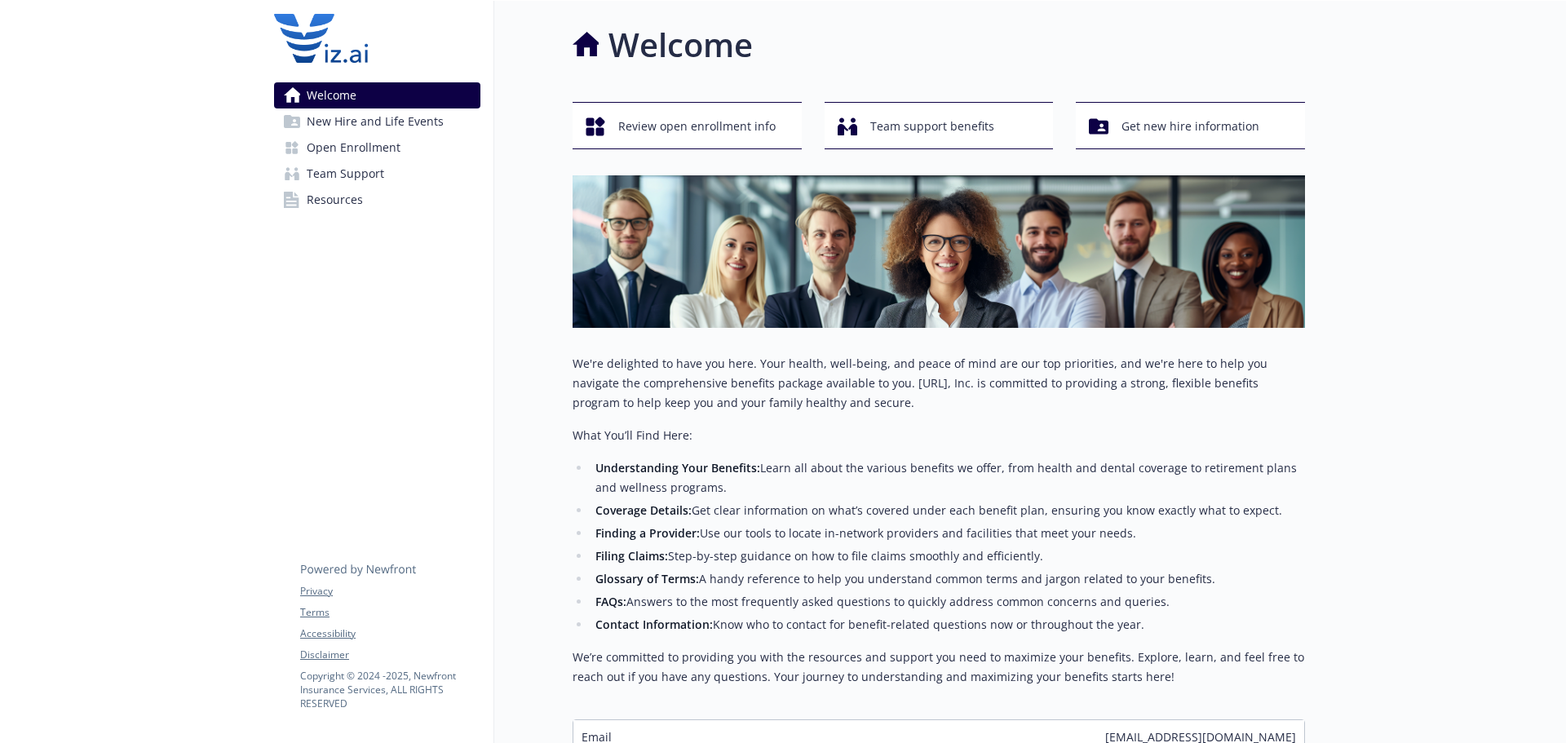
click at [548, 316] on div "Welcome Review open enrollment info Team support benefits Get new hire informat…" at bounding box center [899, 404] width 811 height 806
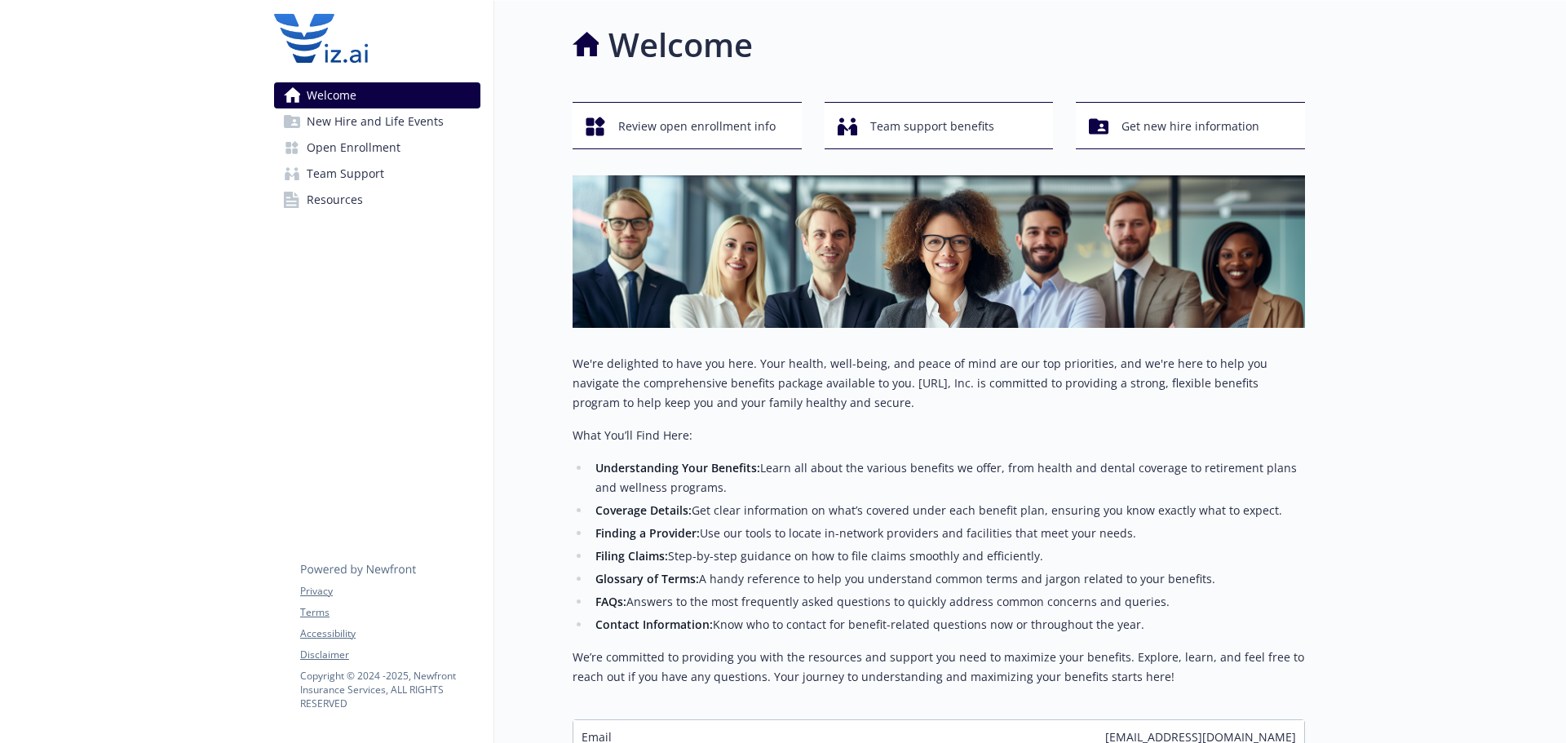
click at [534, 457] on div "Welcome Review open enrollment info Team support benefits Get new hire informat…" at bounding box center [899, 404] width 811 height 806
click at [400, 151] on link "Open Enrollment" at bounding box center [377, 148] width 206 height 26
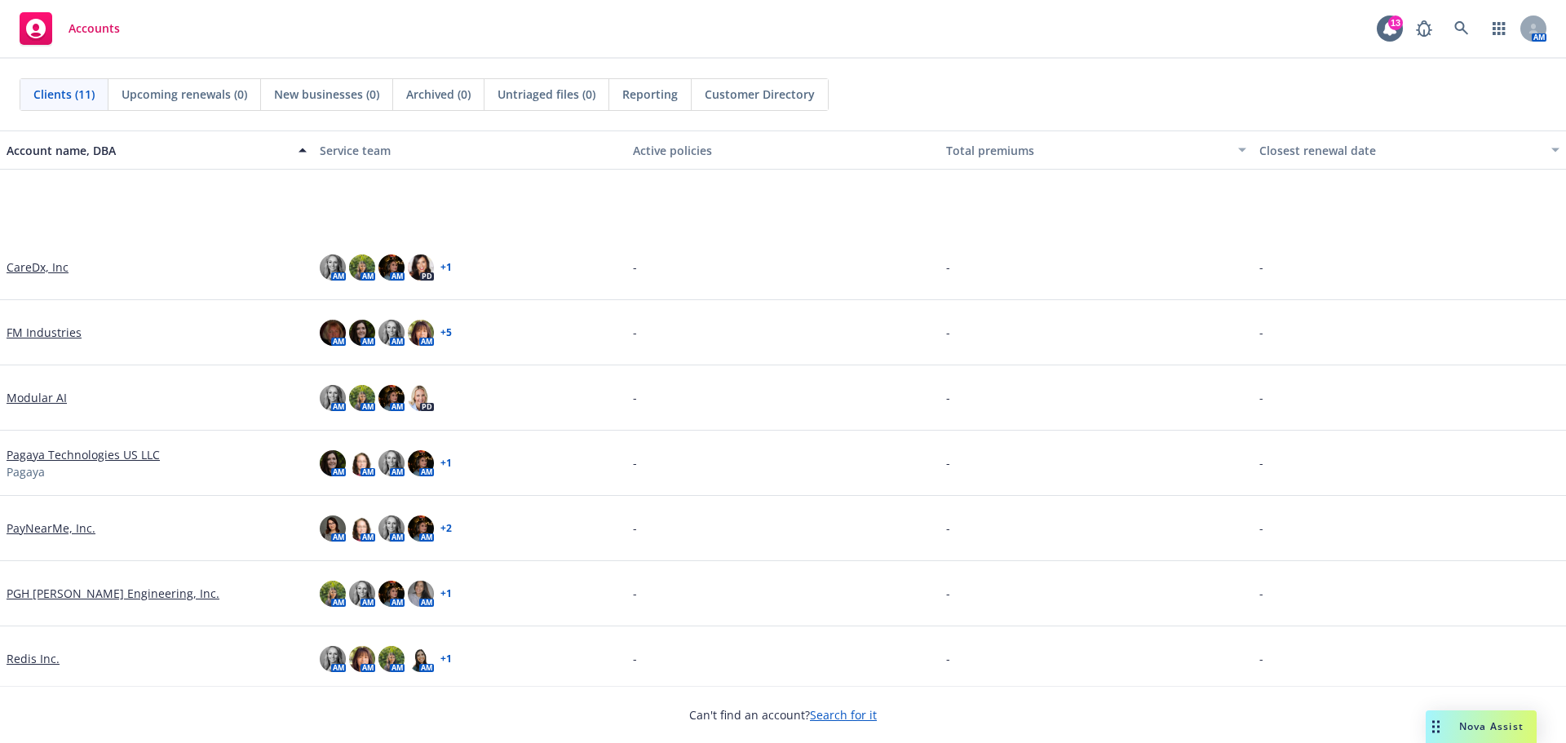
scroll to position [201, 0]
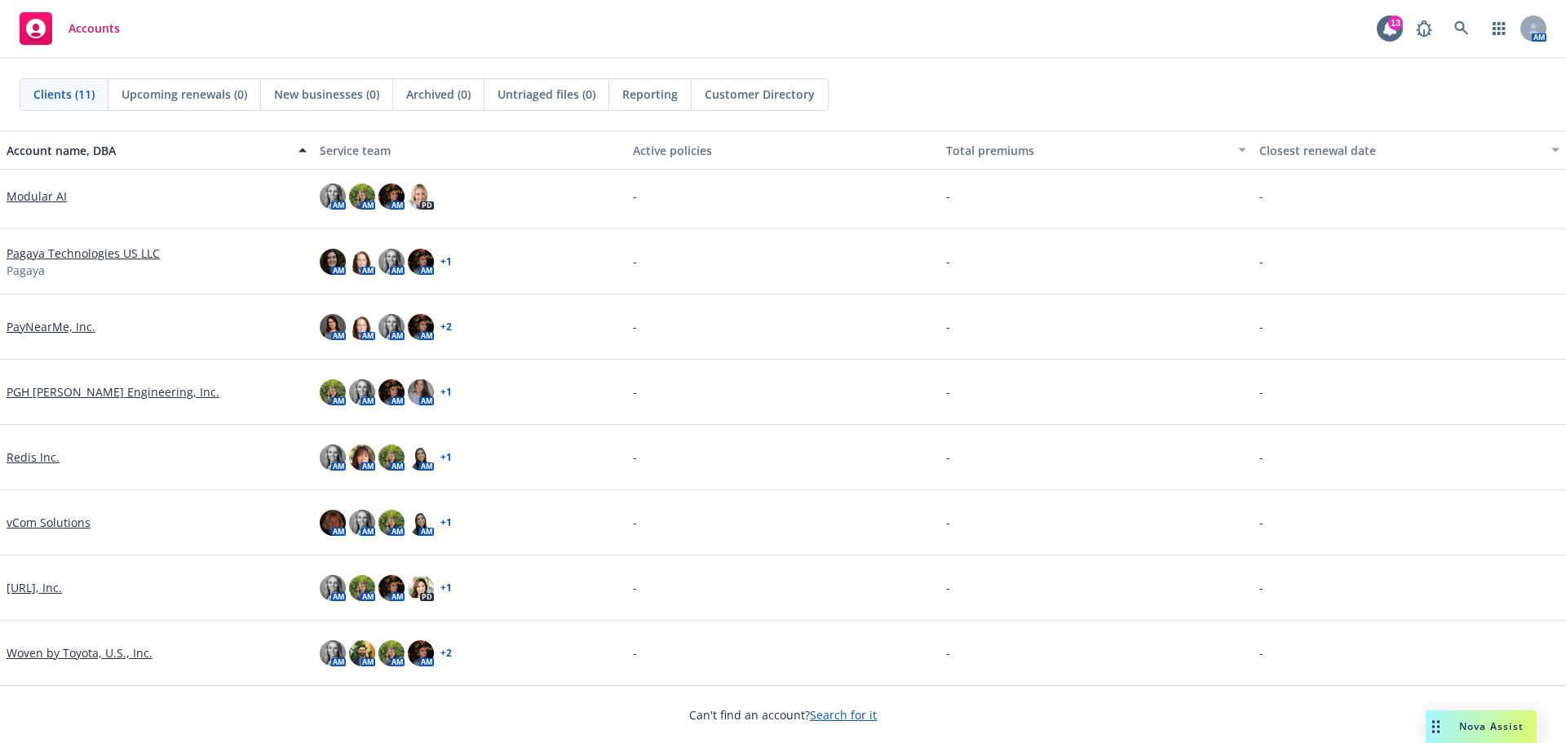
click at [36, 590] on link "[URL], Inc." at bounding box center [34, 587] width 55 height 17
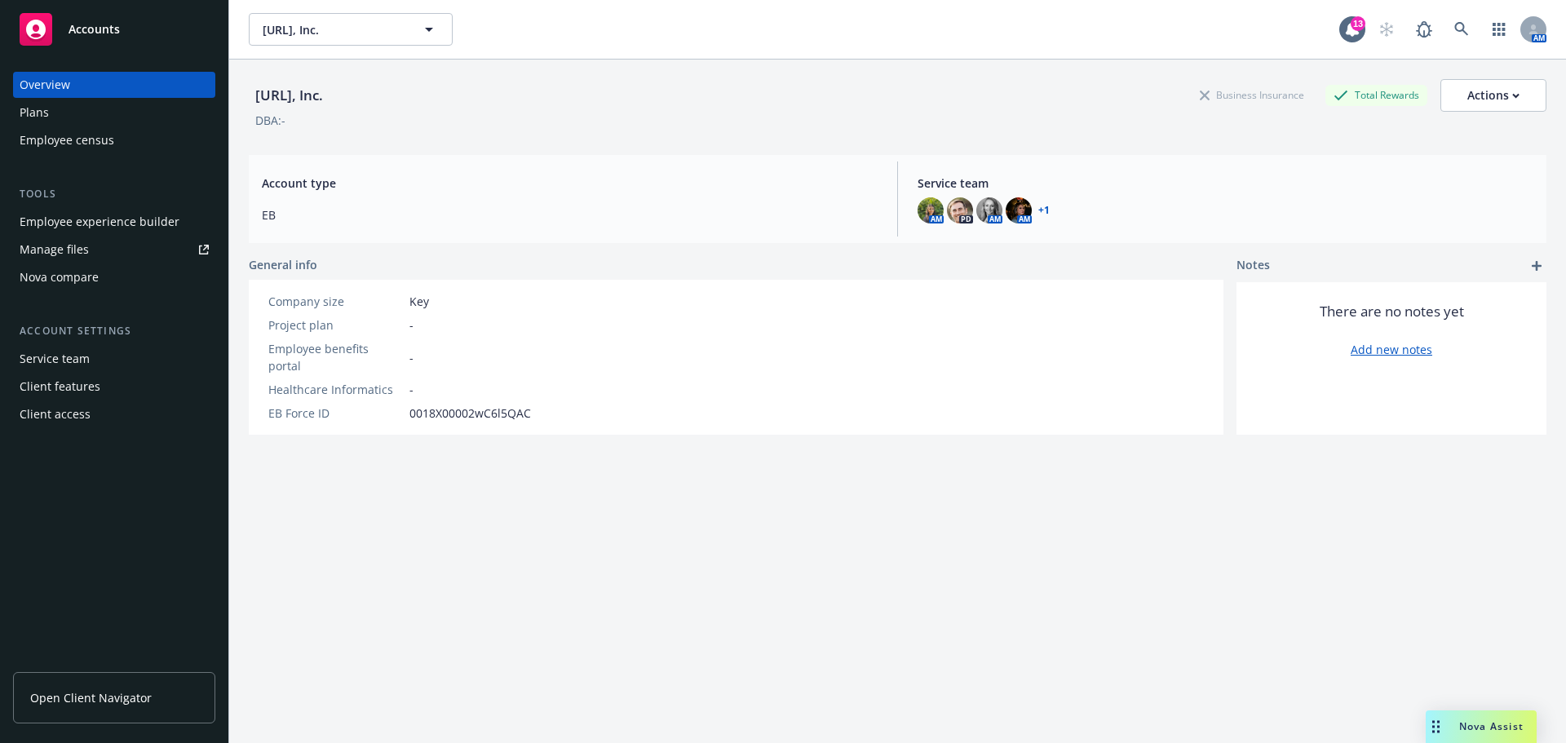
click at [82, 220] on div "Employee experience builder" at bounding box center [100, 222] width 160 height 26
click at [641, 157] on div "Account type EB Service team AM PD AM AM + 1" at bounding box center [897, 199] width 1297 height 88
click at [811, 55] on div "Viz.ai, Inc. Viz.ai, Inc. 13 AM" at bounding box center [897, 29] width 1337 height 59
click at [457, 67] on div "Viz.ai, Inc. Business Insurance Total Rewards Actions DBA: -" at bounding box center [897, 101] width 1297 height 82
click at [547, 28] on div "Viz.ai, Inc. Viz.ai, Inc." at bounding box center [794, 29] width 1090 height 33
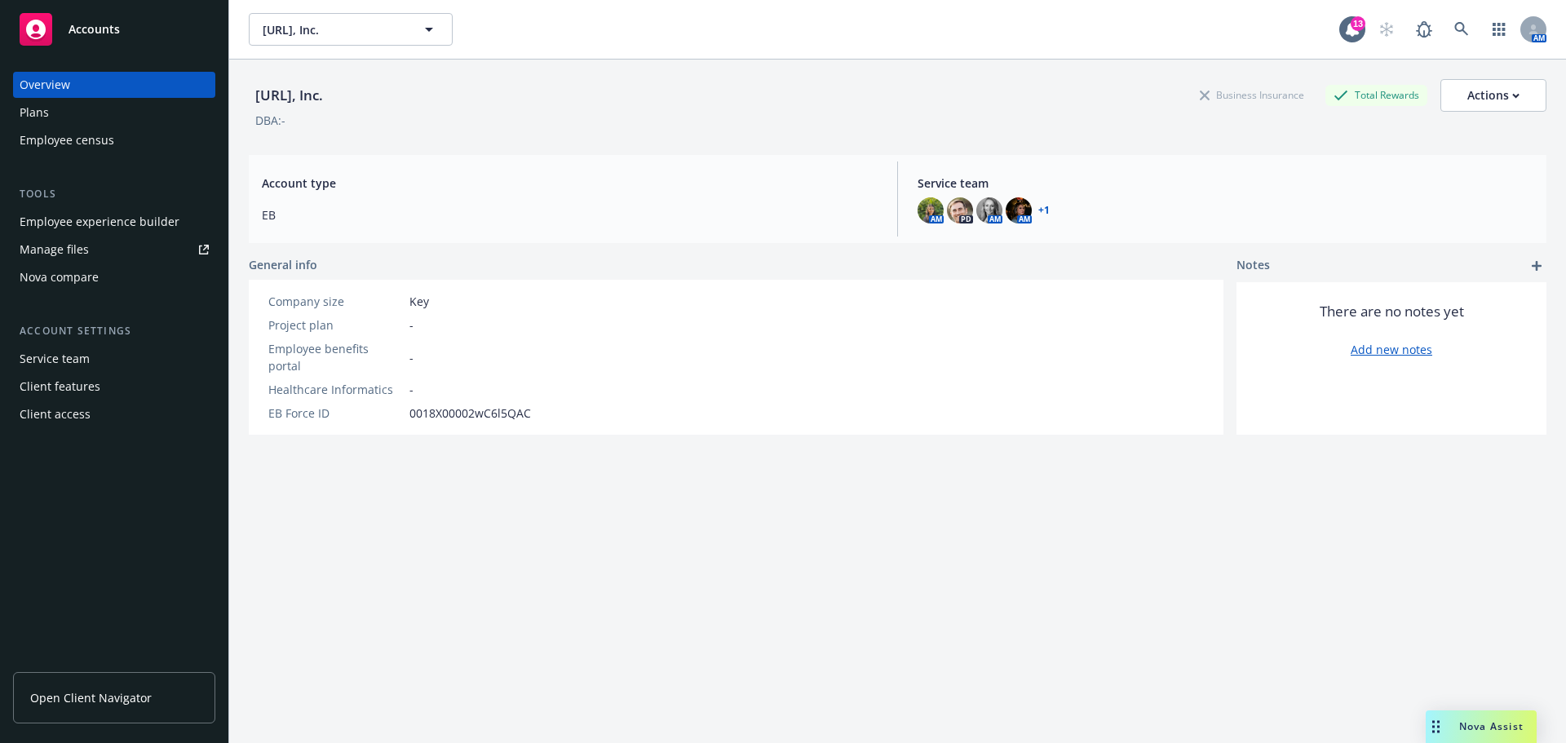
click at [547, 27] on div "Viz.ai, Inc. Viz.ai, Inc." at bounding box center [794, 29] width 1090 height 33
click at [1037, 579] on div "Viz.ai, Inc. Business Insurance Total Rewards Actions DBA: - Account type EB Se…" at bounding box center [897, 421] width 1297 height 723
click at [763, 528] on div "Viz.ai, Inc. Business Insurance Total Rewards Actions DBA: - Account type EB Se…" at bounding box center [897, 421] width 1297 height 723
drag, startPoint x: 683, startPoint y: 492, endPoint x: 686, endPoint y: 522, distance: 30.3
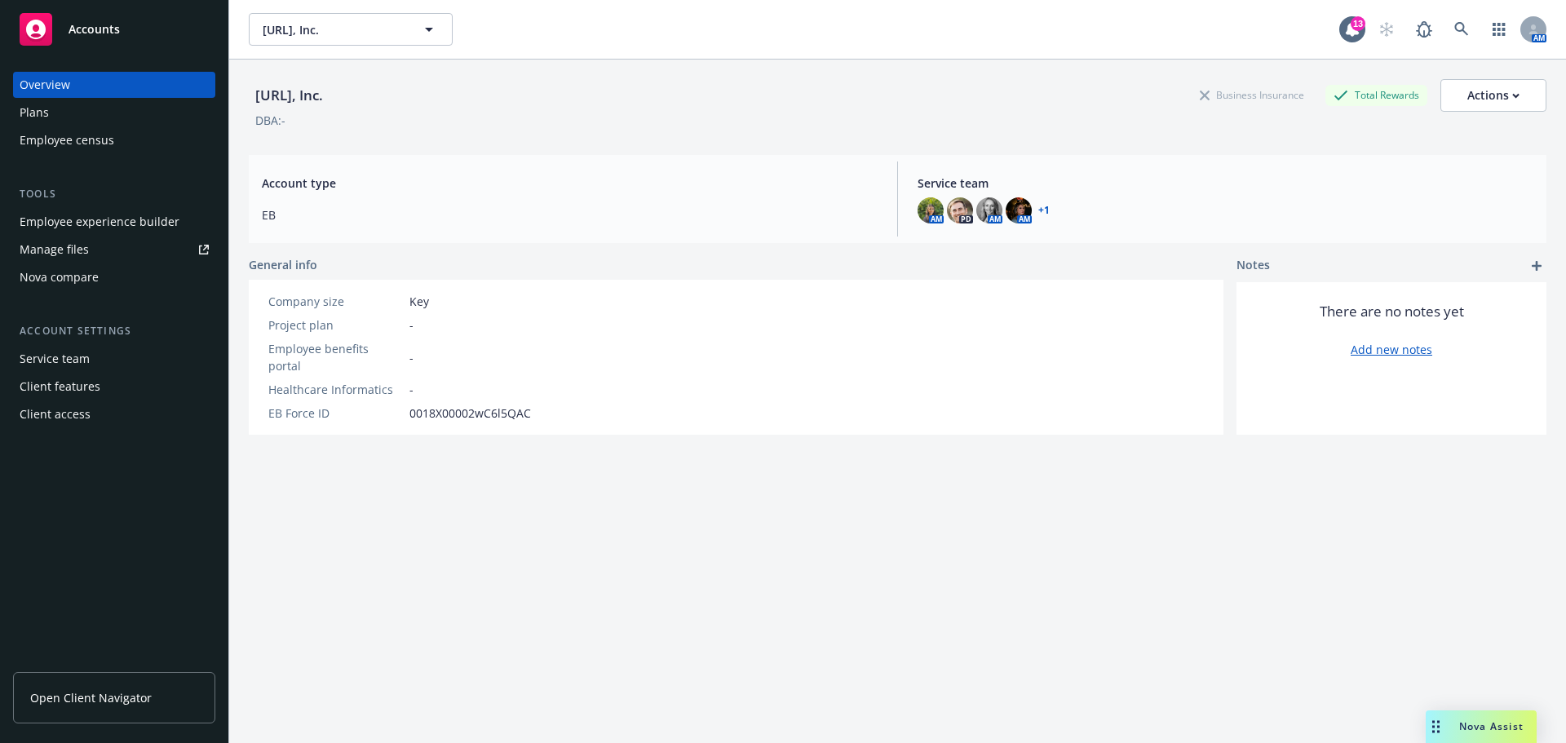
click at [683, 492] on div "Viz.ai, Inc. Business Insurance Total Rewards Actions DBA: - Account type EB Se…" at bounding box center [897, 421] width 1297 height 723
click at [550, 113] on div "DBA: -" at bounding box center [897, 120] width 1297 height 17
click at [550, 112] on div "DBA: -" at bounding box center [897, 120] width 1297 height 17
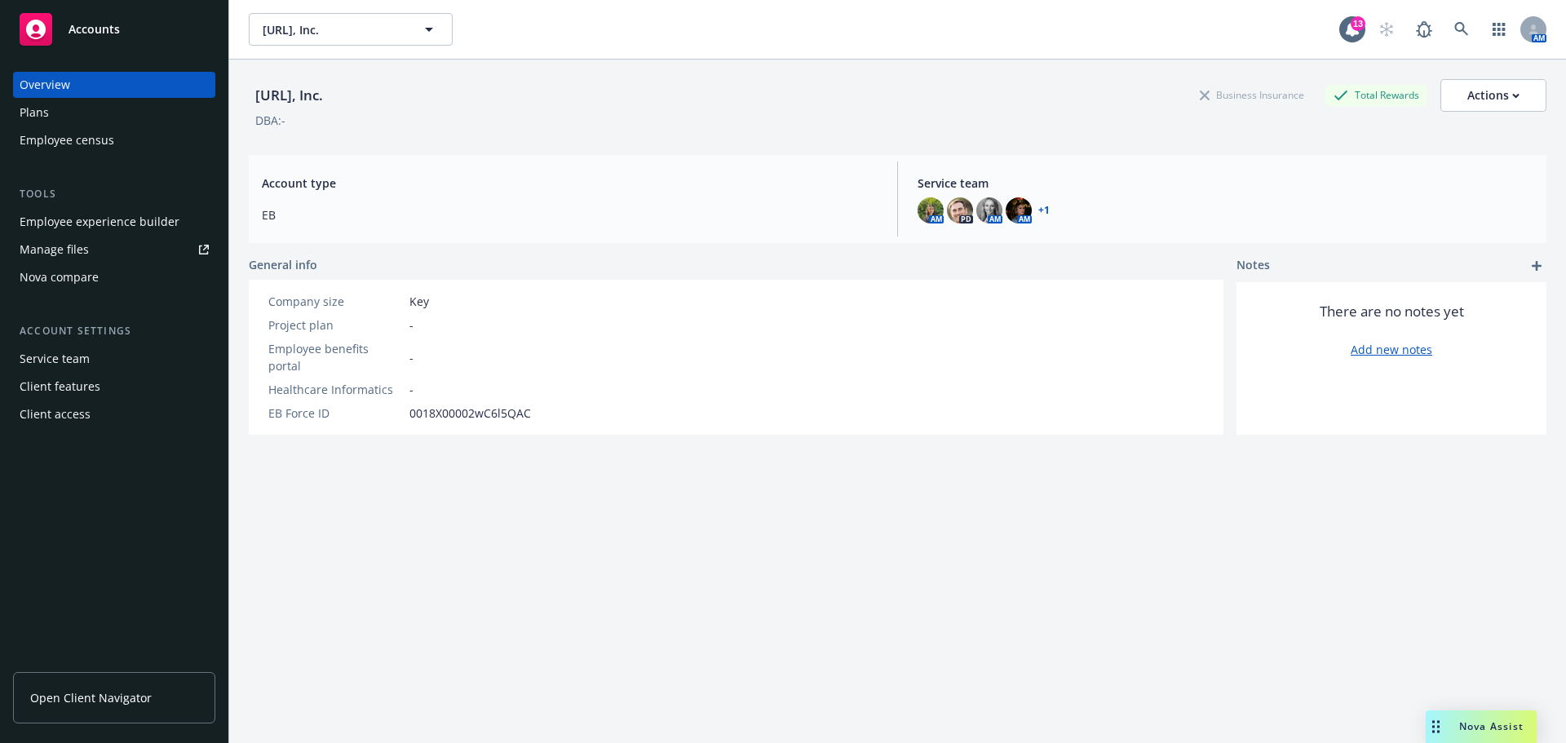
click at [550, 112] on div "DBA: -" at bounding box center [897, 120] width 1297 height 17
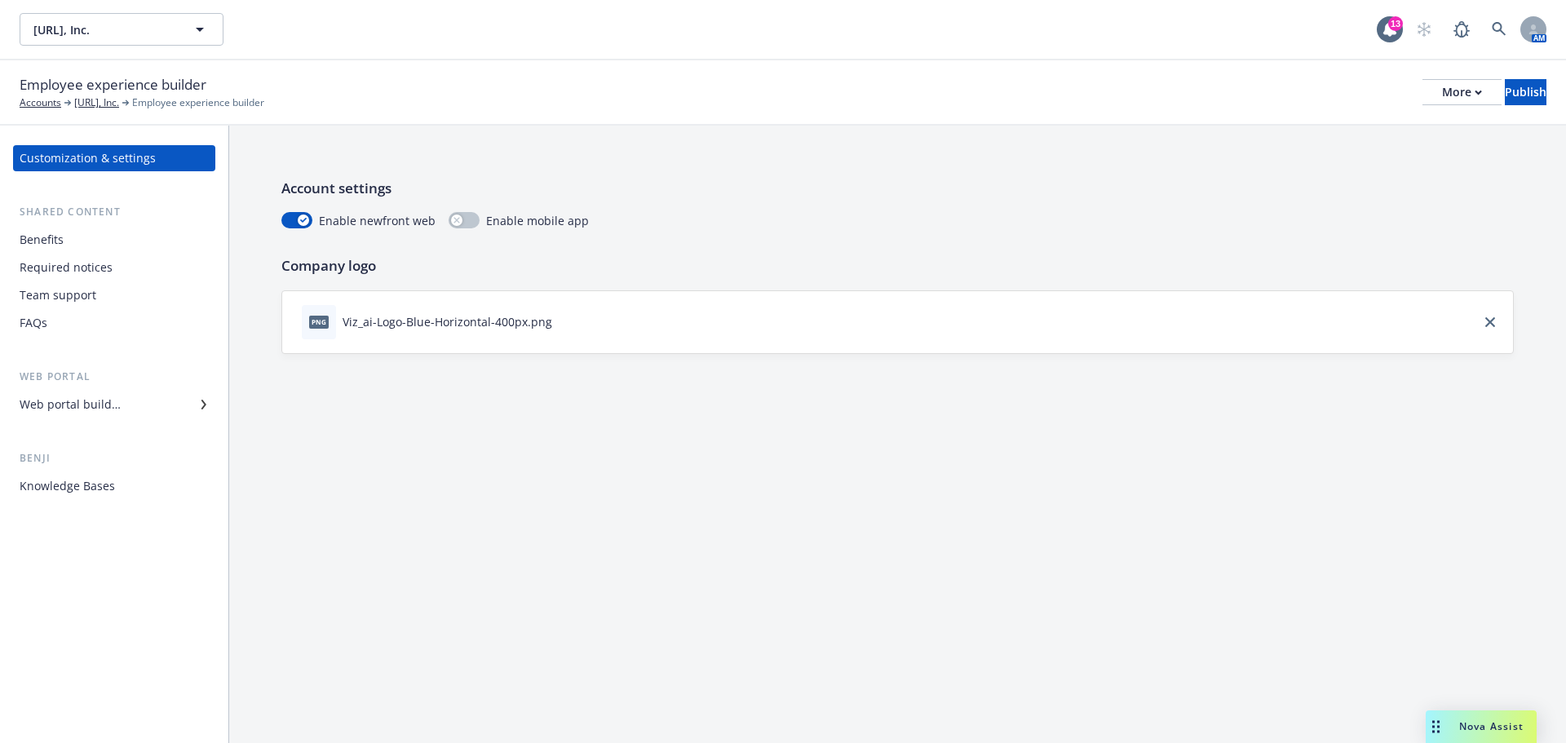
click at [73, 418] on div "Customization & settings Shared content Benefits Required notices Team support …" at bounding box center [114, 322] width 202 height 354
click at [63, 240] on div "Benefits" at bounding box center [114, 240] width 189 height 26
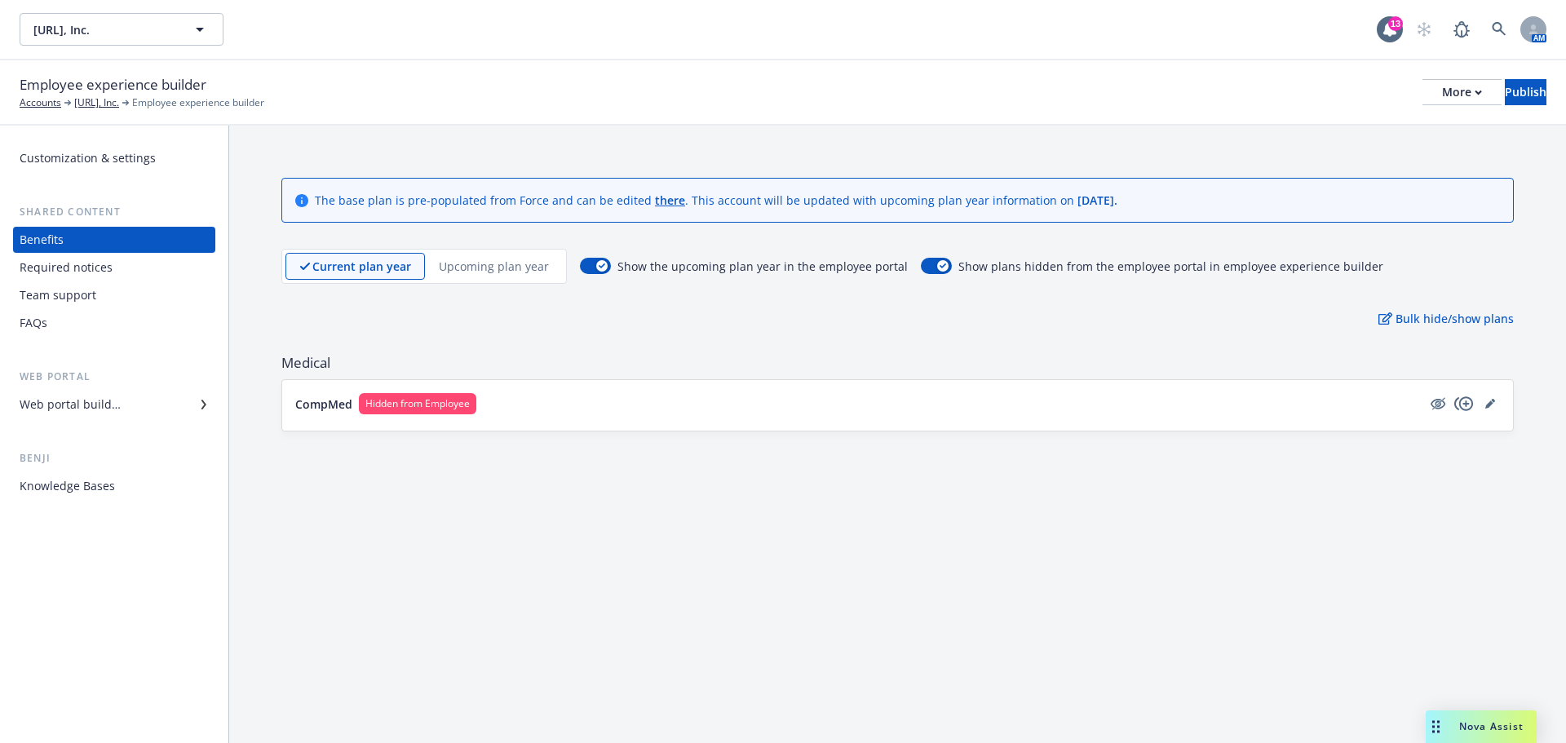
click at [89, 415] on div "Web portal builder" at bounding box center [70, 404] width 101 height 26
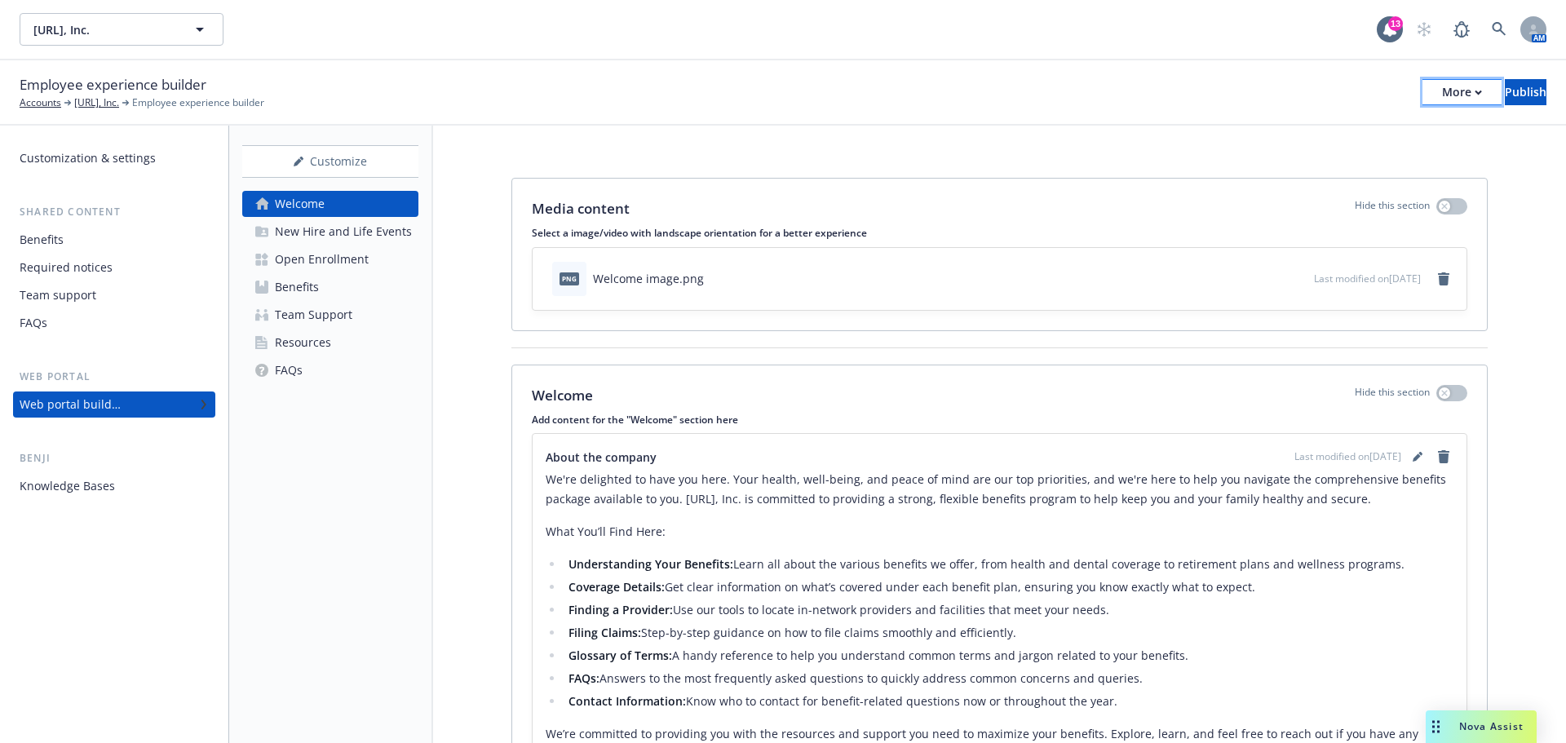
click at [1442, 94] on div "More" at bounding box center [1462, 92] width 40 height 24
click at [1323, 152] on link "Copy portal link" at bounding box center [1326, 161] width 241 height 33
click at [380, 259] on link "Open Enrollment" at bounding box center [330, 259] width 176 height 26
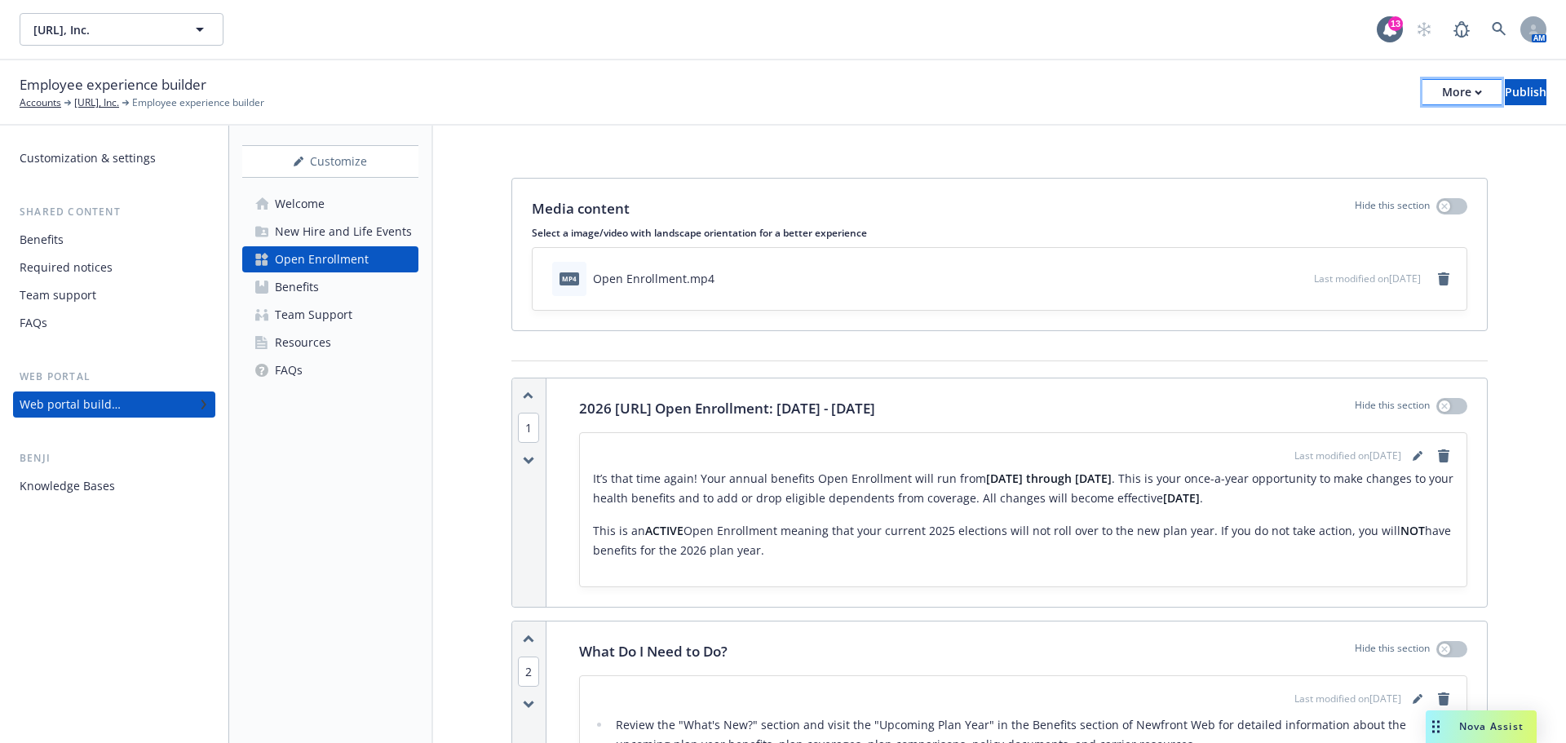
click at [1442, 99] on div "More" at bounding box center [1462, 92] width 40 height 24
click at [1375, 166] on link "Copy portal link" at bounding box center [1326, 161] width 241 height 33
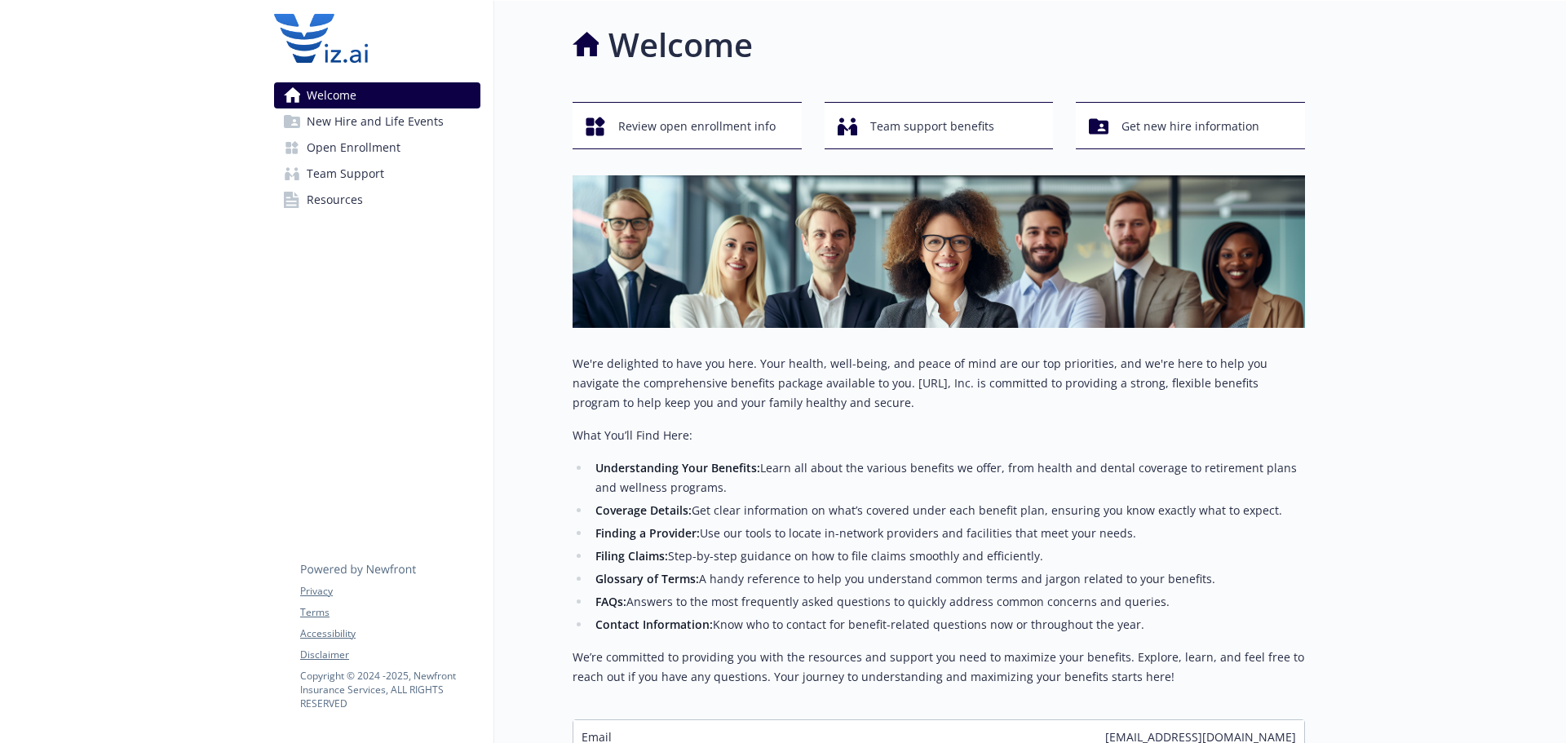
click at [344, 144] on span "Open Enrollment" at bounding box center [354, 148] width 94 height 26
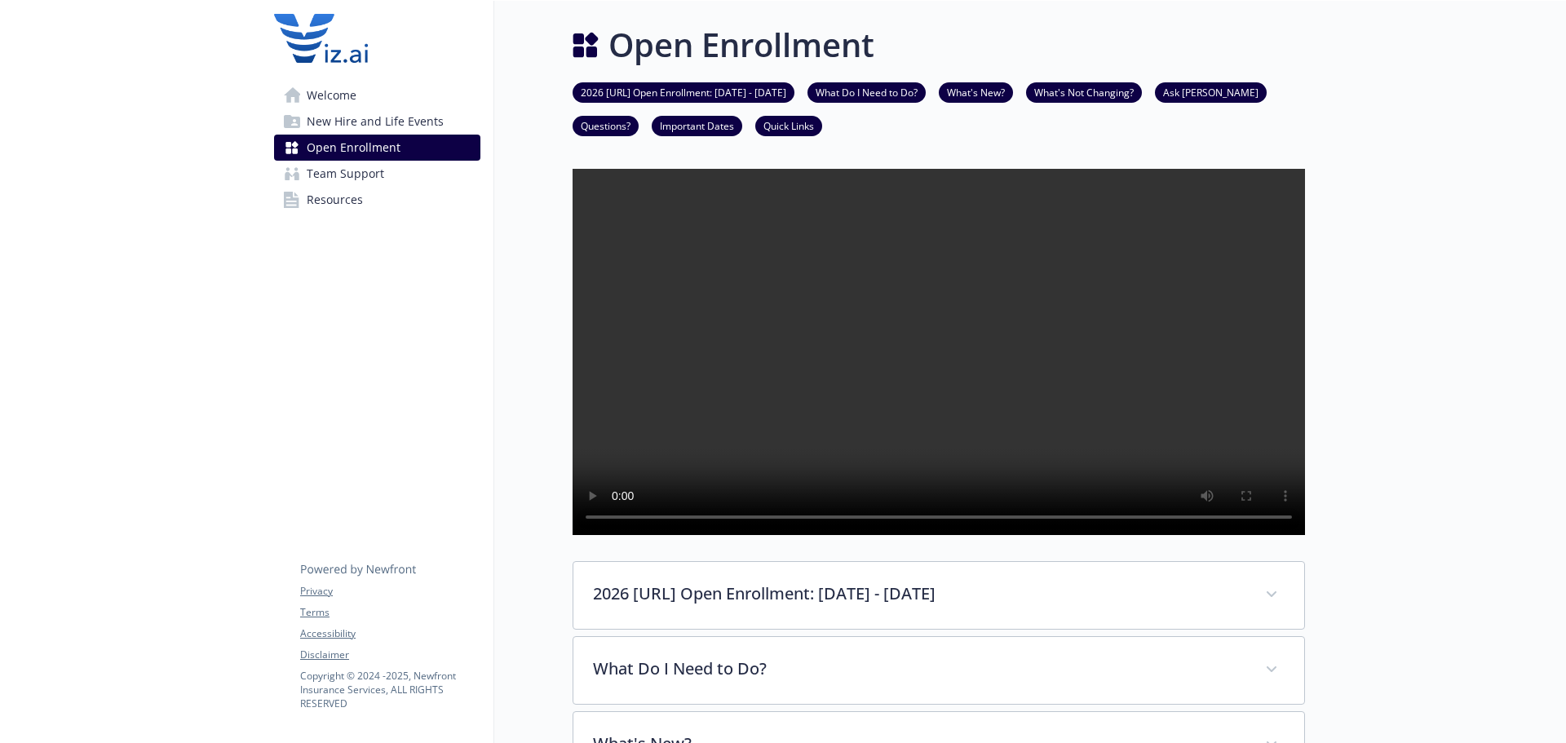
click at [591, 292] on video at bounding box center [938, 352] width 732 height 366
